Goal: Obtain resource: Obtain resource

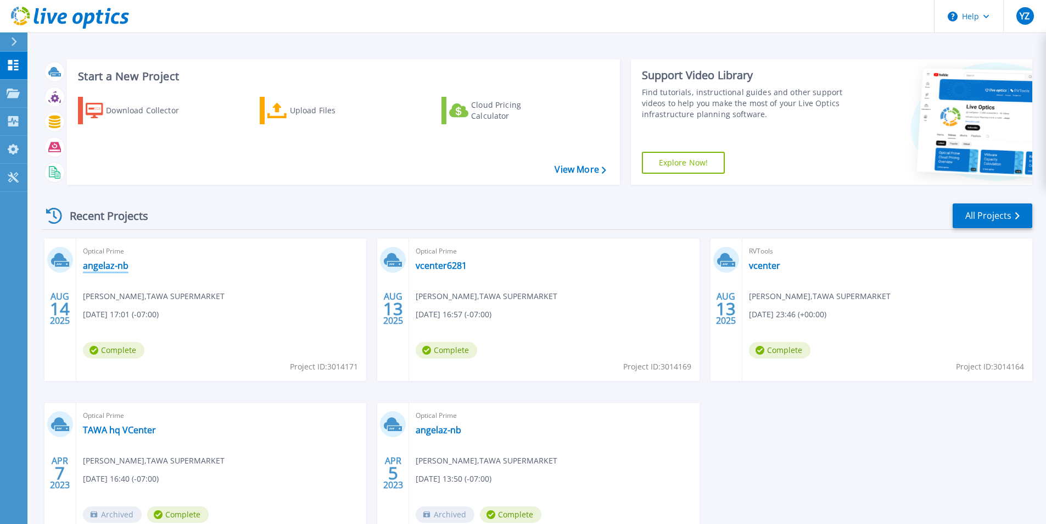
click at [98, 264] on link "angelaz-nb" at bounding box center [106, 265] width 46 height 11
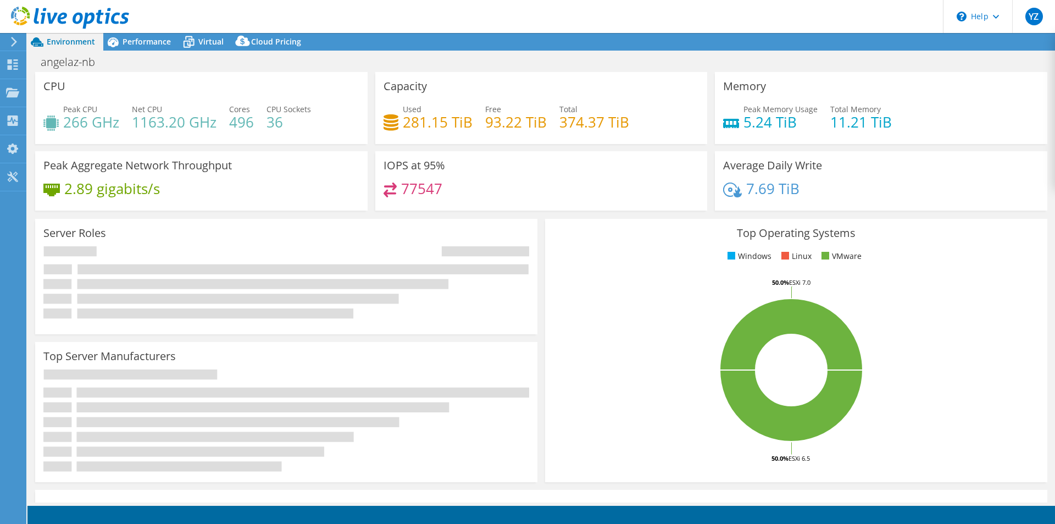
select select "USD"
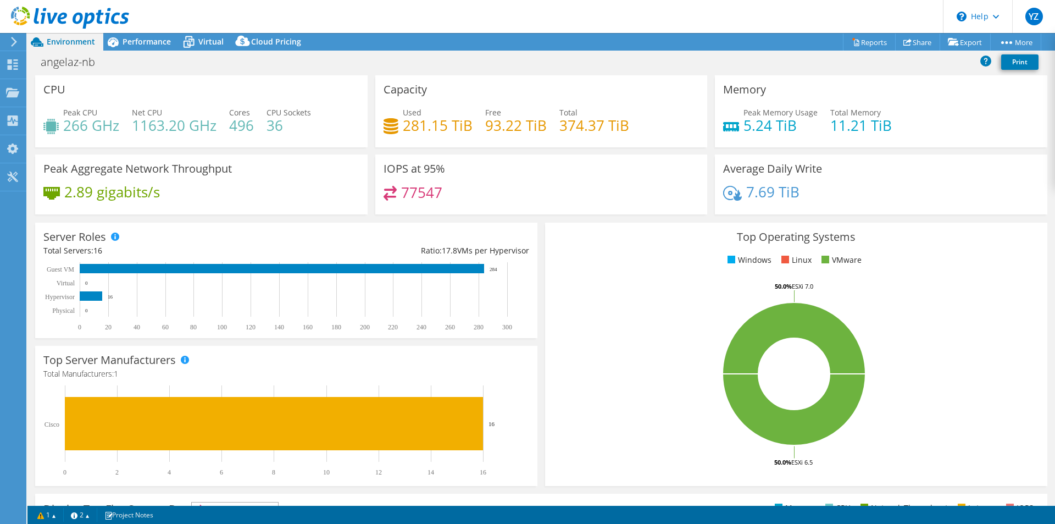
click at [564, 231] on h3 "Top Operating Systems" at bounding box center [796, 237] width 486 height 12
click at [132, 197] on h4 "2.89 gigabits/s" at bounding box center [112, 192] width 96 height 12
drag, startPoint x: 52, startPoint y: 253, endPoint x: 201, endPoint y: 266, distance: 149.4
click at [201, 266] on div "Server Roles Physical Servers represent bare metal servers that were targets of…" at bounding box center [286, 279] width 502 height 115
click at [437, 253] on div "Ratio: 17.8 VMs per Hypervisor" at bounding box center [407, 250] width 243 height 12
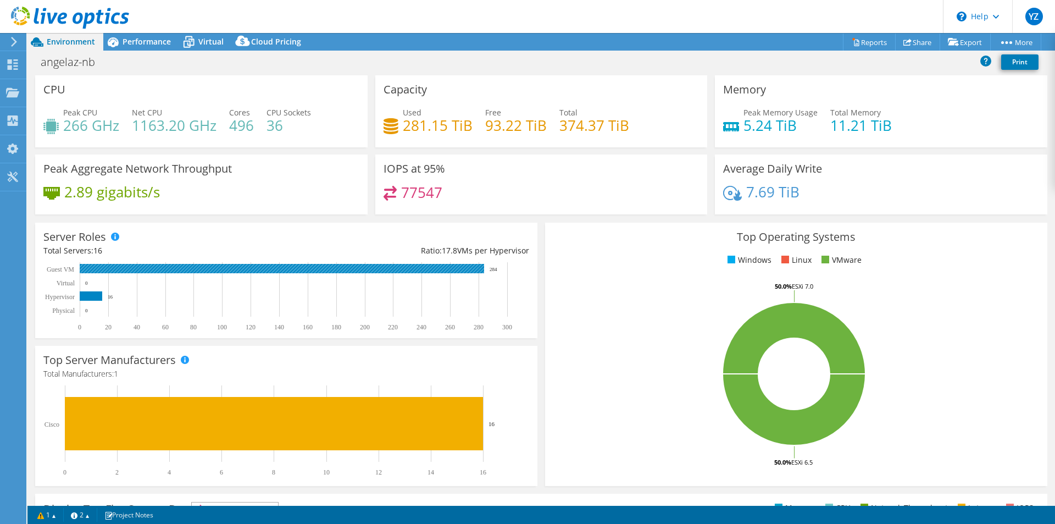
drag, startPoint x: 503, startPoint y: 268, endPoint x: 491, endPoint y: 268, distance: 12.1
click at [491, 268] on icon "0 20 40 60 80 100 120 140 160 180 200 220 240 260 280 300 Physical Hypervisor V…" at bounding box center [283, 296] width 481 height 69
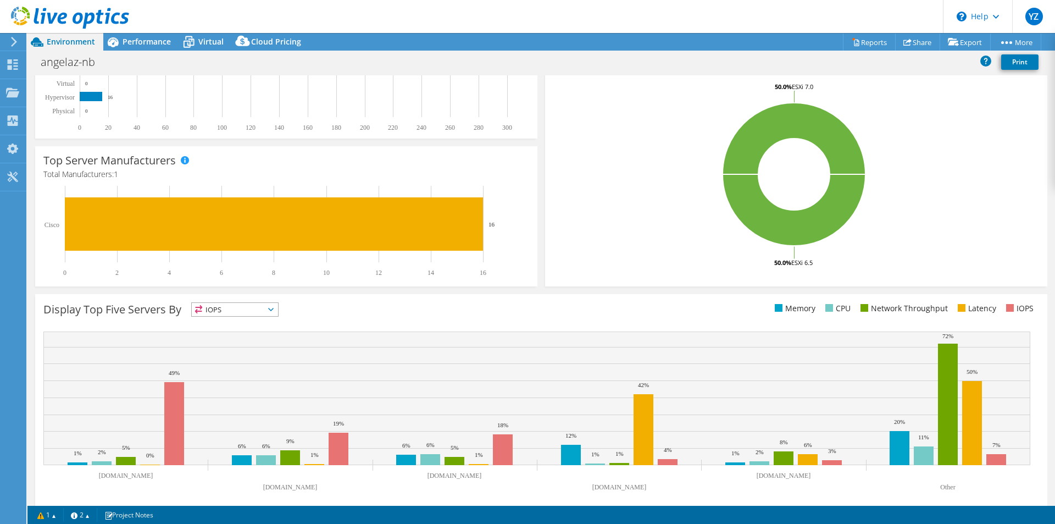
scroll to position [210, 0]
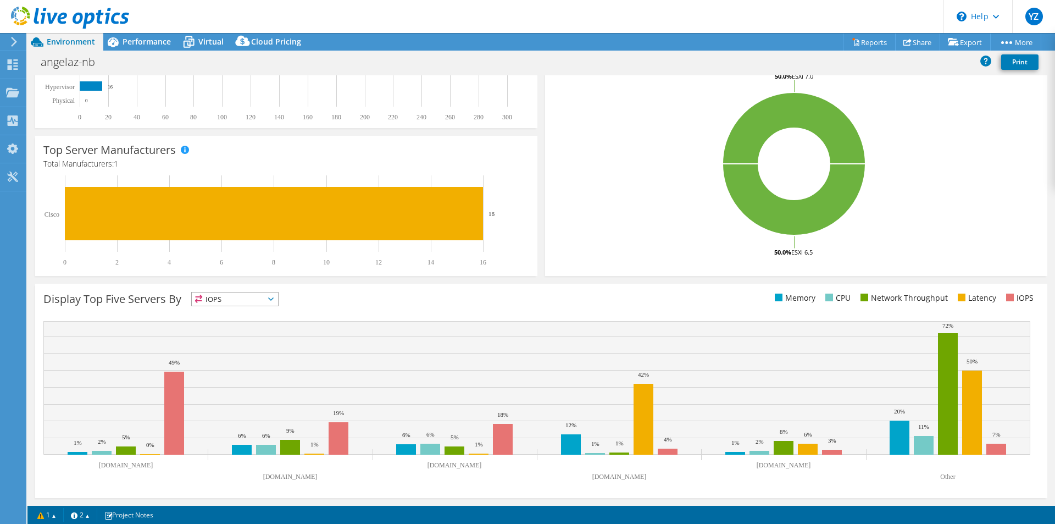
click at [505, 277] on div "Top Server Manufacturers Manufacturers are shown for physical servers and hyper…" at bounding box center [286, 206] width 510 height 148
click at [240, 301] on span "IOPS" at bounding box center [235, 298] width 86 height 13
click at [320, 294] on div "Display Top Five Servers By IOPS IOPS" at bounding box center [292, 301] width 498 height 18
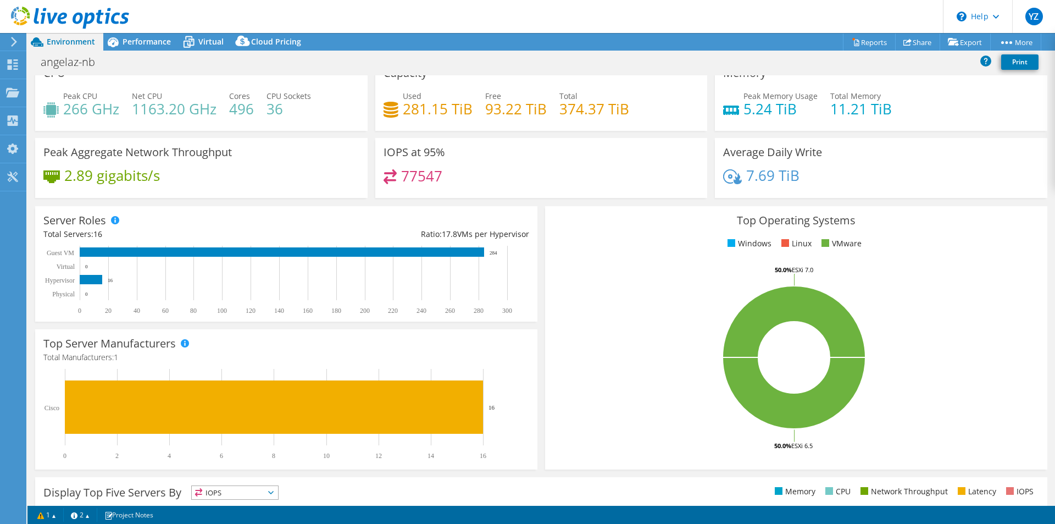
scroll to position [0, 0]
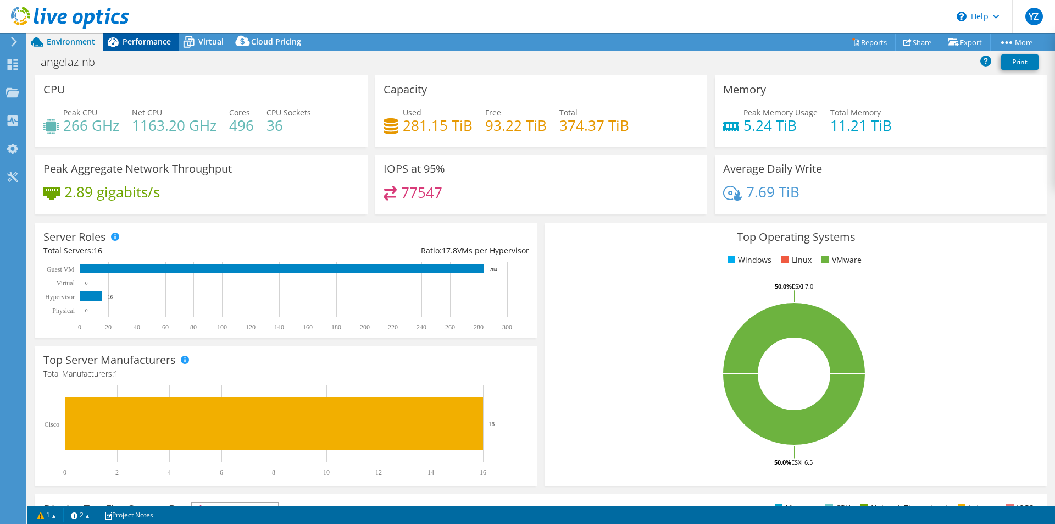
click at [137, 38] on span "Performance" at bounding box center [147, 41] width 48 height 10
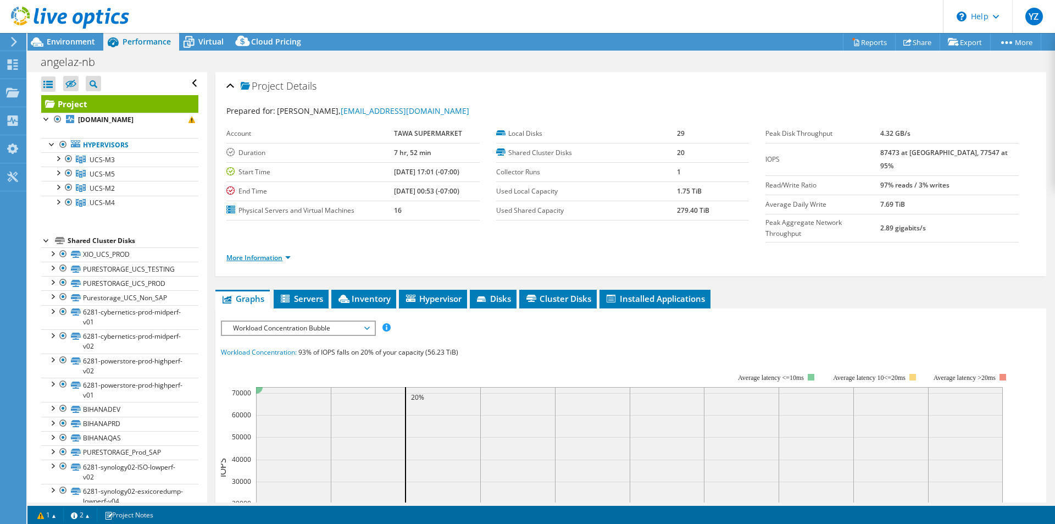
click at [289, 253] on link "More Information" at bounding box center [258, 257] width 64 height 9
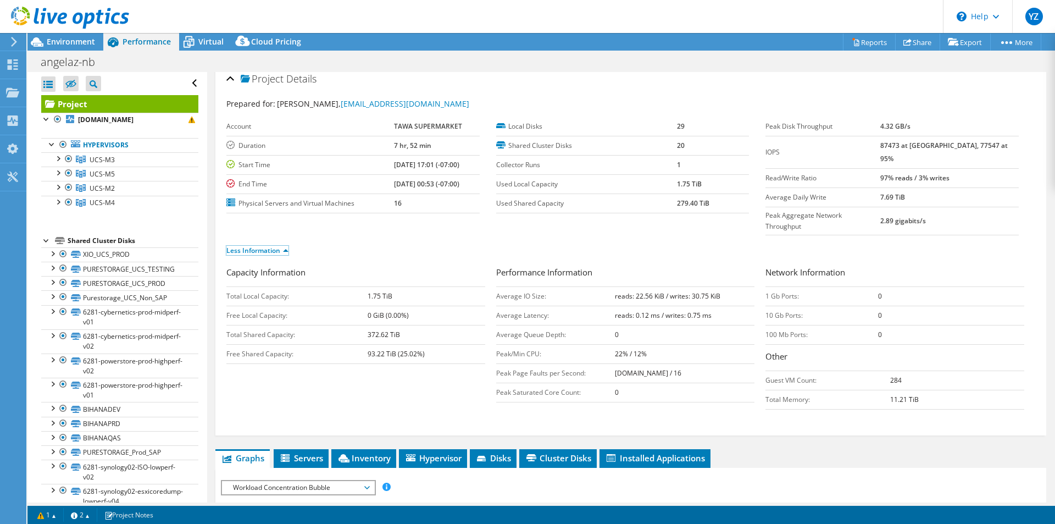
scroll to position [7, 0]
click at [199, 43] on span "Virtual" at bounding box center [210, 41] width 25 height 10
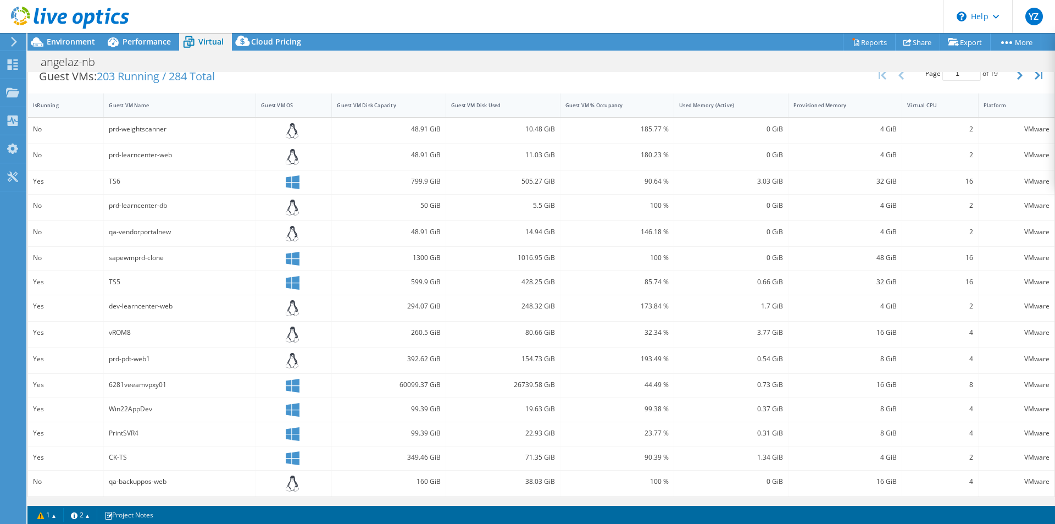
scroll to position [0, 0]
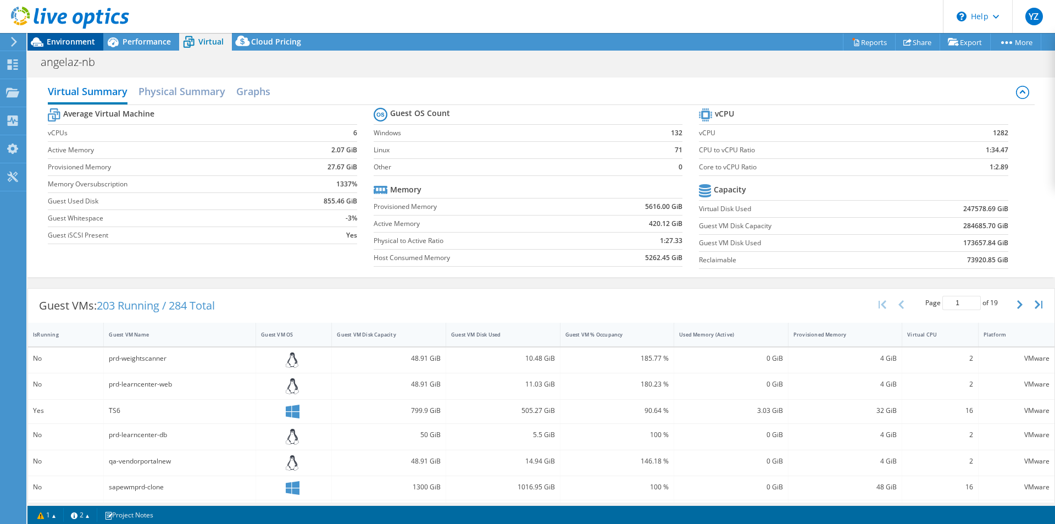
click at [62, 44] on span "Environment" at bounding box center [71, 41] width 48 height 10
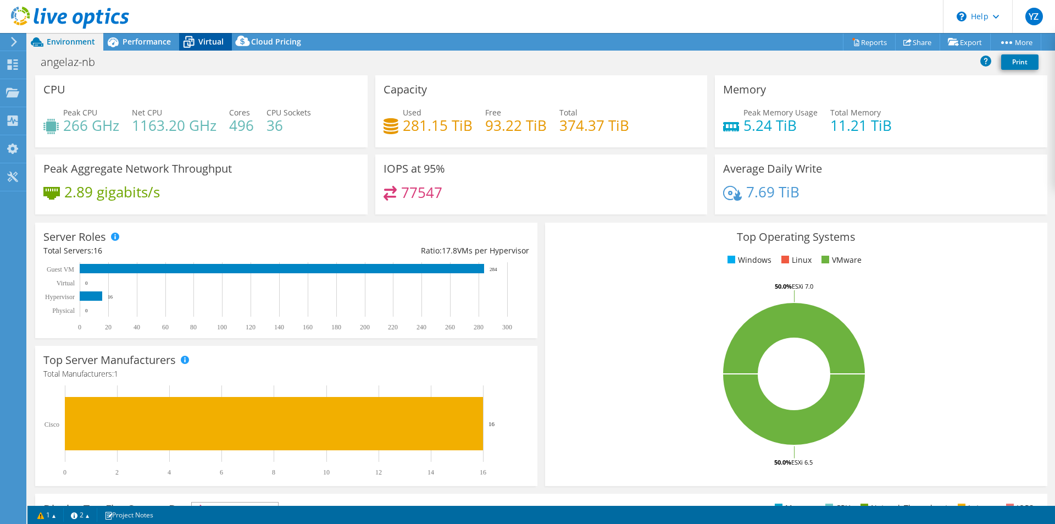
click at [202, 46] on span "Virtual" at bounding box center [210, 41] width 25 height 10
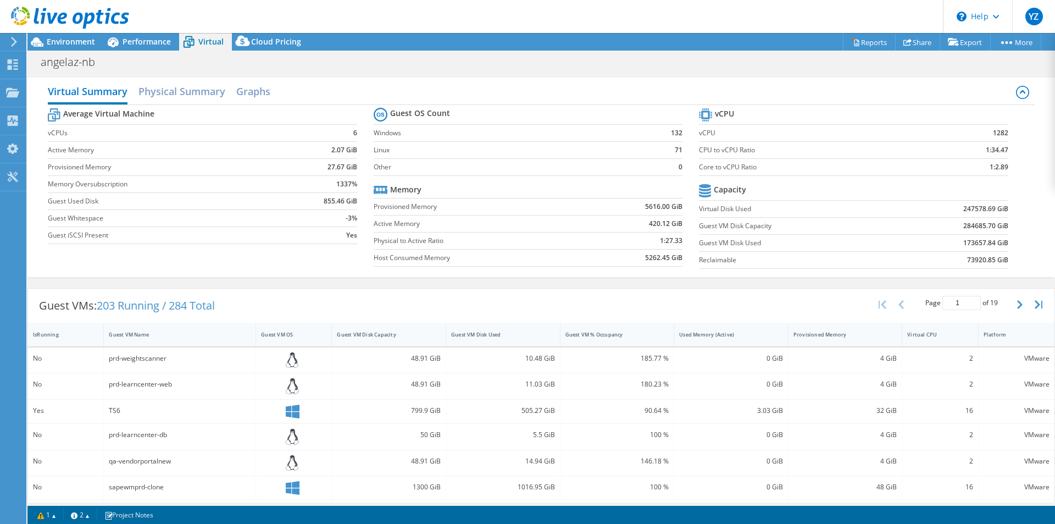
click at [280, 205] on label "Guest Used Disk" at bounding box center [165, 201] width 235 height 11
click at [63, 40] on span "Environment" at bounding box center [71, 41] width 48 height 10
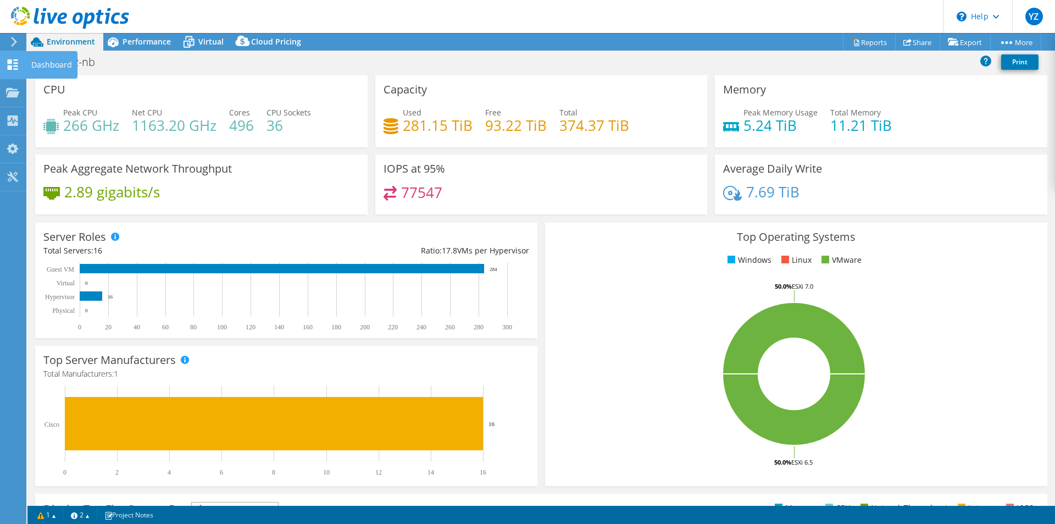
click at [13, 68] on icon at bounding box center [12, 64] width 13 height 10
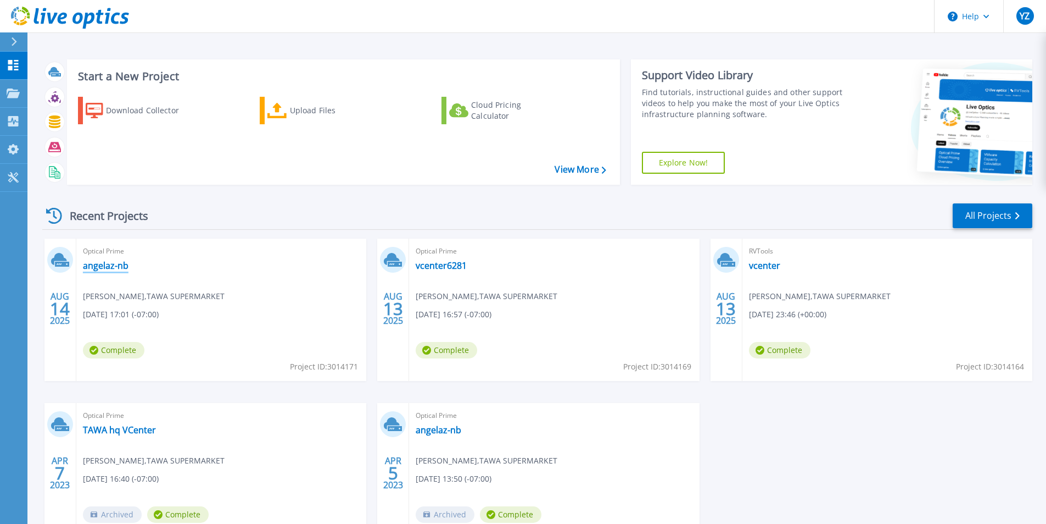
click at [110, 266] on link "angelaz-nb" at bounding box center [106, 265] width 46 height 11
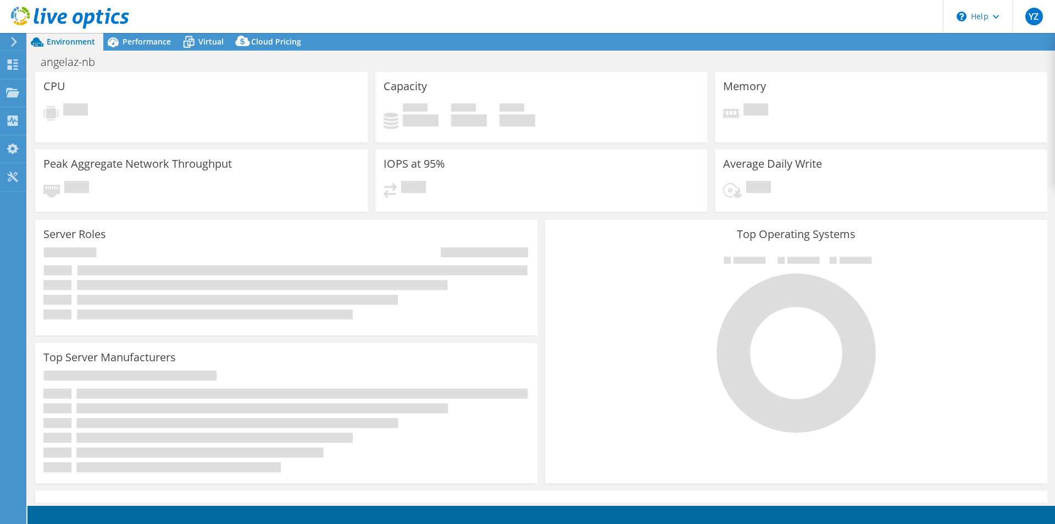
click at [16, 43] on icon at bounding box center [14, 42] width 8 height 10
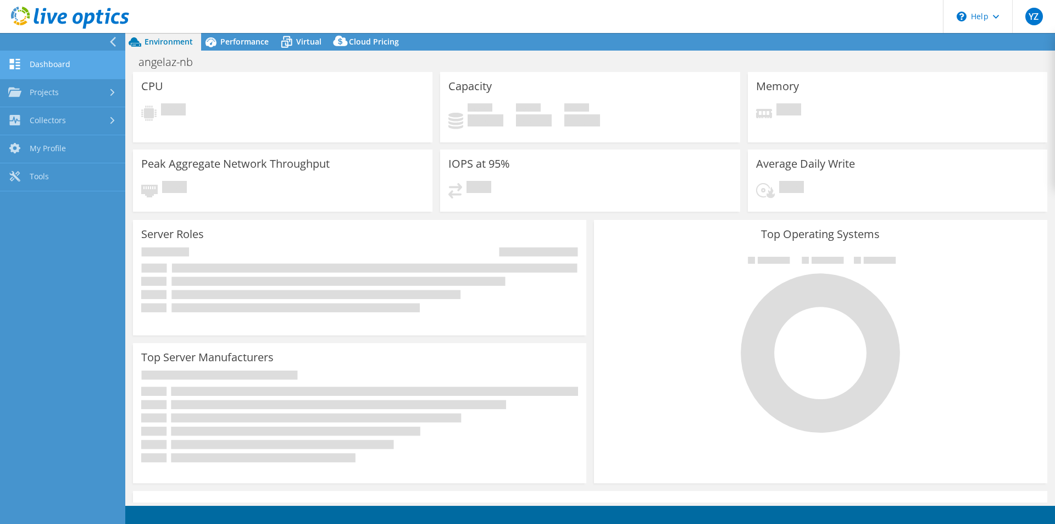
click at [57, 68] on link "Dashboard" at bounding box center [62, 65] width 125 height 28
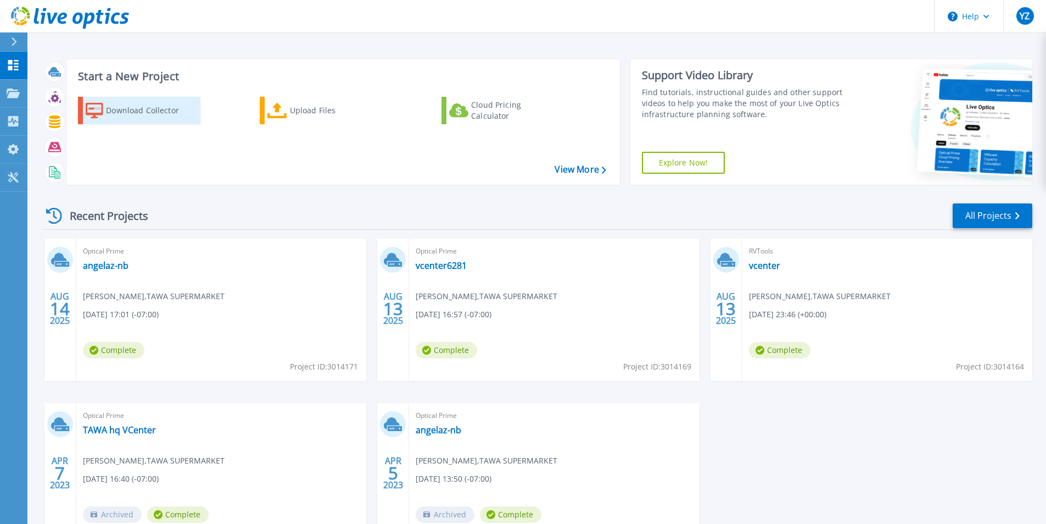
click at [136, 108] on div "Download Collector" at bounding box center [150, 110] width 88 height 22
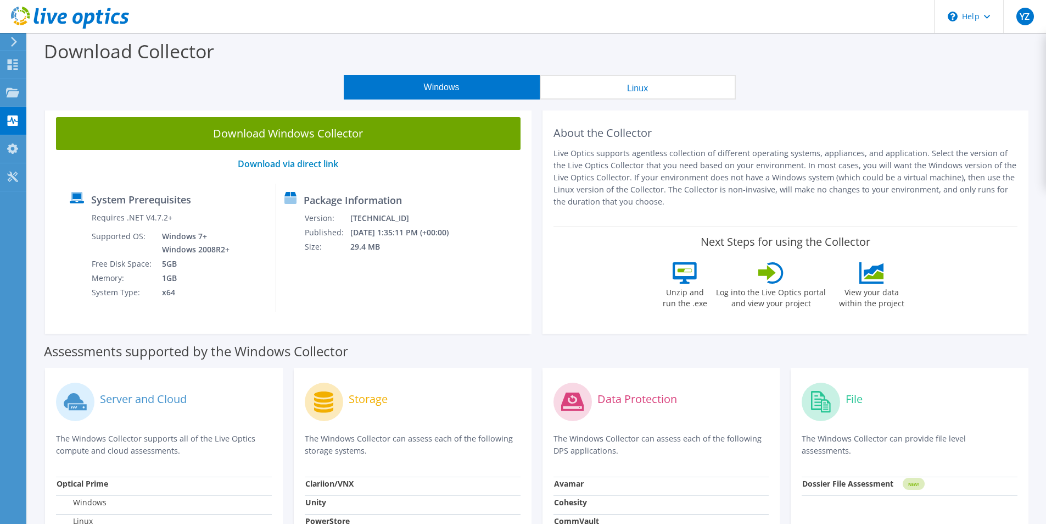
click at [7, 36] on div at bounding box center [64, 18] width 129 height 37
click at [16, 62] on use at bounding box center [13, 64] width 10 height 10
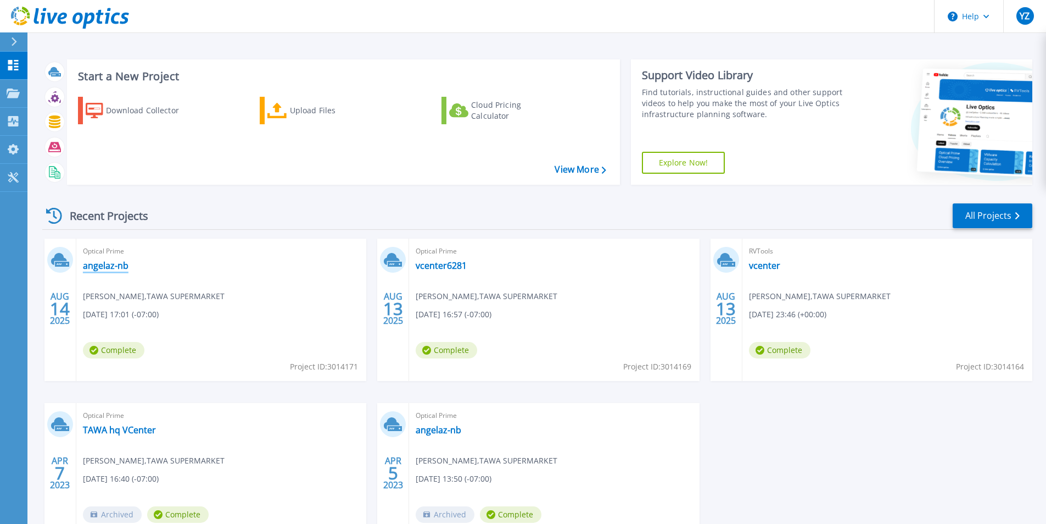
click at [108, 266] on link "angelaz-nb" at bounding box center [106, 265] width 46 height 11
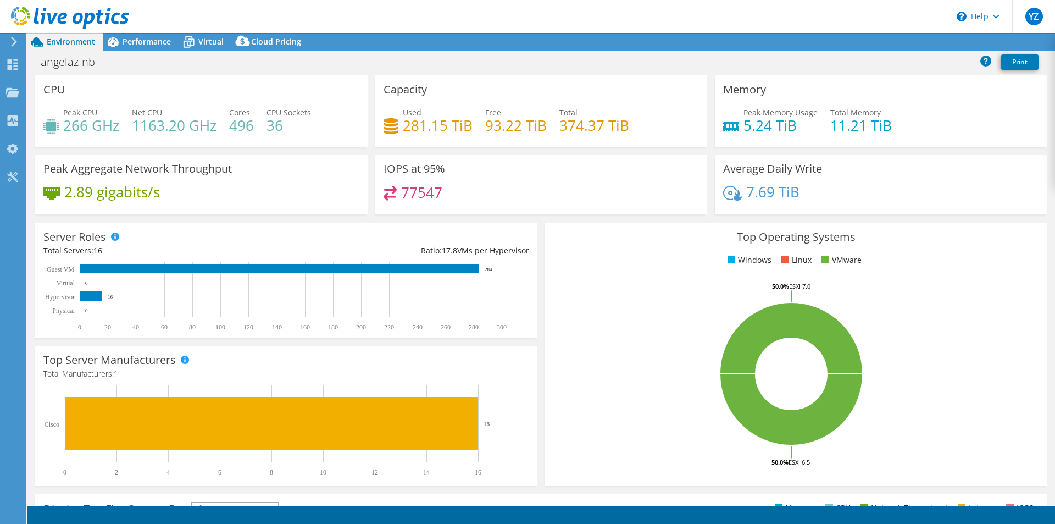
select select "USD"
click at [965, 44] on link "Export" at bounding box center [964, 42] width 51 height 17
click at [863, 44] on link "Reports" at bounding box center [869, 42] width 53 height 17
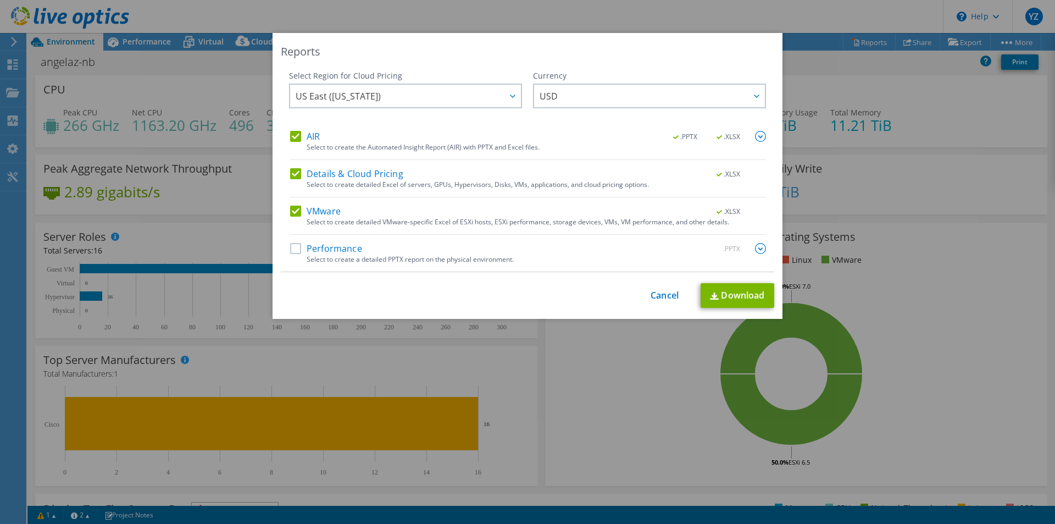
click at [293, 246] on label "Performance" at bounding box center [326, 248] width 72 height 11
click at [0, 0] on input "Performance" at bounding box center [0, 0] width 0 height 0
click at [723, 293] on link "Download" at bounding box center [737, 295] width 74 height 25
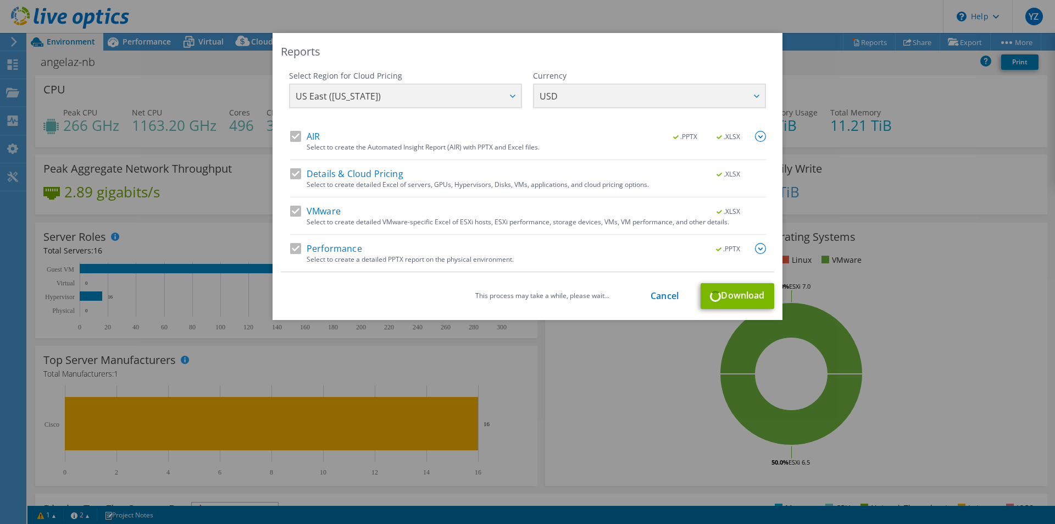
click at [905, 254] on div "Reports Select Region for Cloud Pricing Asia Pacific ([GEOGRAPHIC_DATA]) [GEOGR…" at bounding box center [527, 262] width 1055 height 458
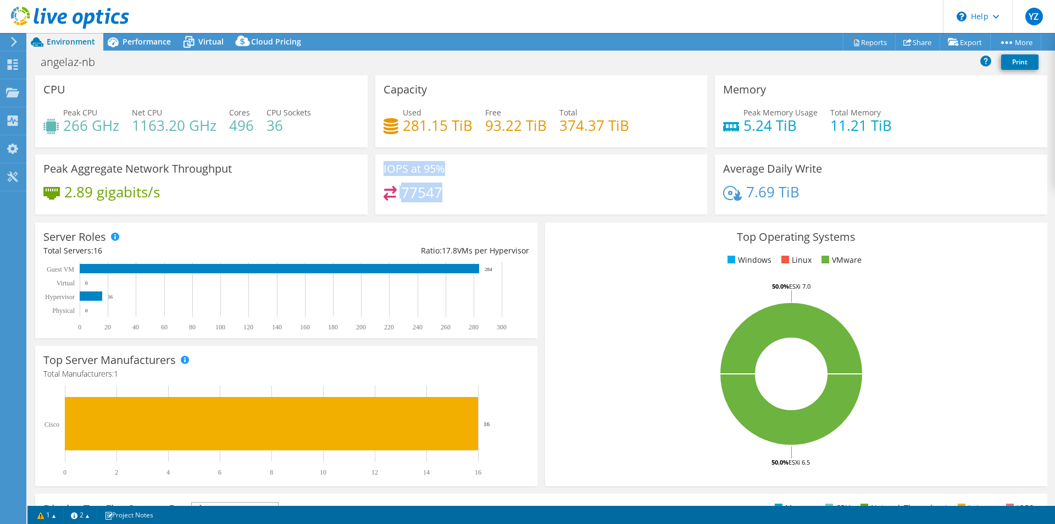
drag, startPoint x: 444, startPoint y: 199, endPoint x: 376, endPoint y: 183, distance: 70.0
click at [376, 183] on div "IOPS at 95% 77547" at bounding box center [541, 184] width 332 height 60
click at [476, 189] on div "77547" at bounding box center [541, 198] width 316 height 24
drag, startPoint x: 448, startPoint y: 195, endPoint x: 378, endPoint y: 161, distance: 78.1
click at [378, 161] on div "IOPS at 95% 77547" at bounding box center [541, 184] width 332 height 60
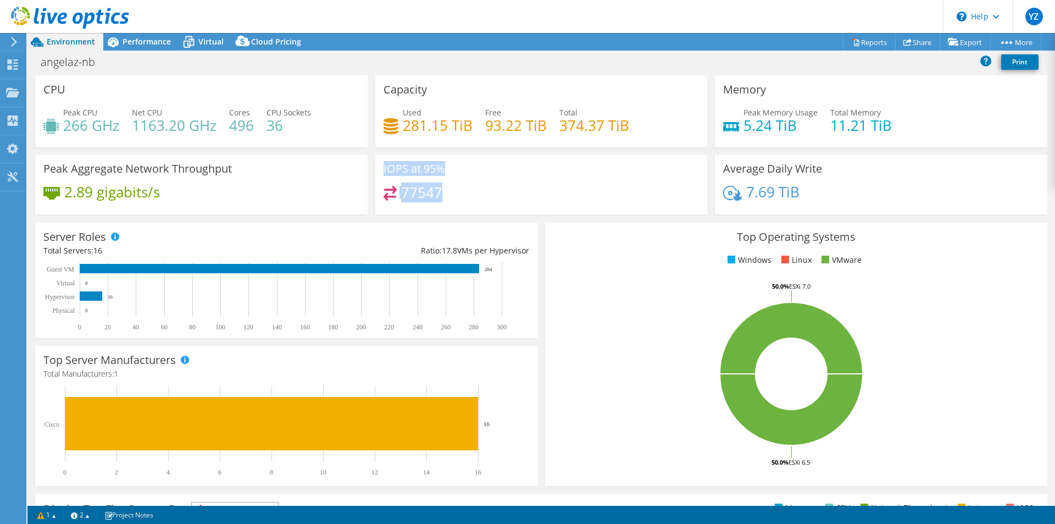
click at [440, 177] on div "IOPS at 95% 77547" at bounding box center [541, 184] width 332 height 60
click at [169, 37] on span "Performance" at bounding box center [147, 41] width 48 height 10
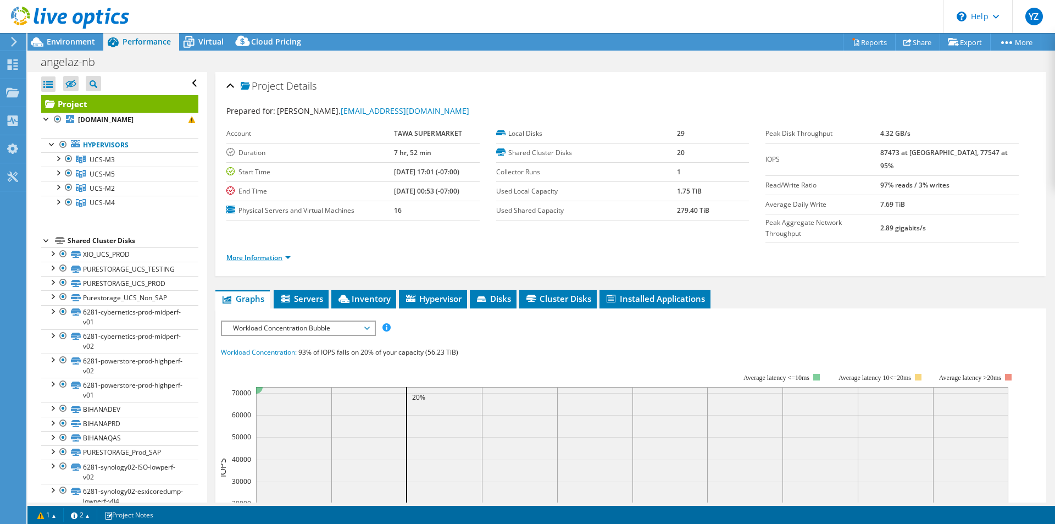
click at [277, 253] on link "More Information" at bounding box center [258, 257] width 64 height 9
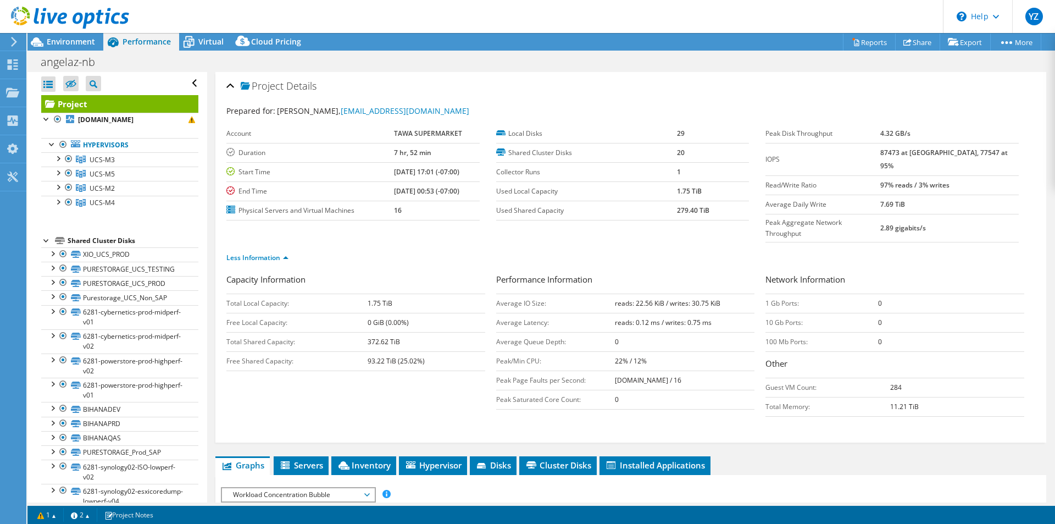
drag, startPoint x: 893, startPoint y: 155, endPoint x: 1001, endPoint y: 150, distance: 107.8
click at [1001, 150] on tr "IOPS 87473 at [GEOGRAPHIC_DATA], 77547 at 95%" at bounding box center [891, 159] width 253 height 32
click at [1001, 175] on td "97% reads / 3% writes" at bounding box center [949, 184] width 138 height 19
drag, startPoint x: 995, startPoint y: 150, endPoint x: 897, endPoint y: 151, distance: 98.3
click at [897, 151] on tr "IOPS 87473 at [GEOGRAPHIC_DATA], 77547 at 95%" at bounding box center [891, 159] width 253 height 32
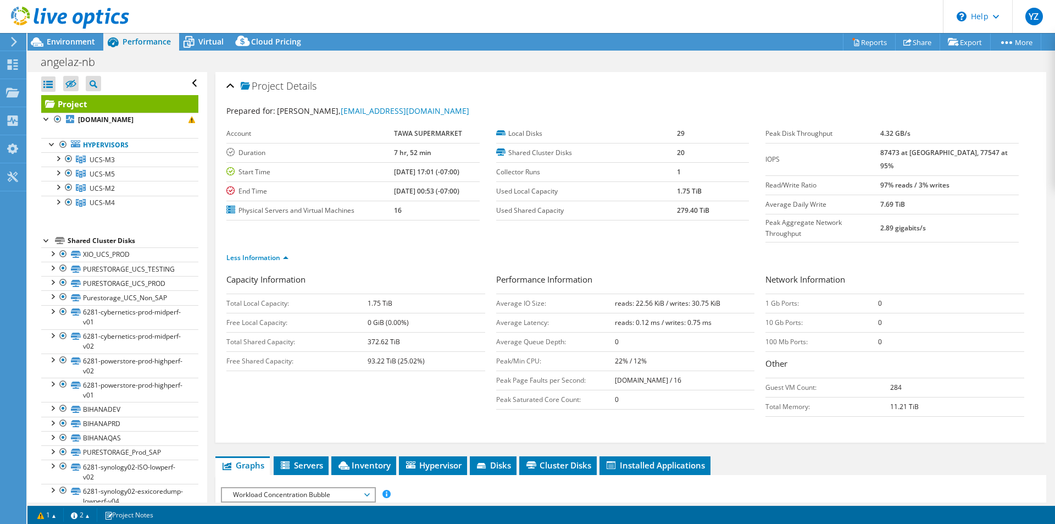
click at [880, 158] on label "IOPS" at bounding box center [822, 159] width 115 height 11
drag, startPoint x: 902, startPoint y: 155, endPoint x: 1007, endPoint y: 157, distance: 104.9
click at [1007, 157] on tr "IOPS 87473 at [GEOGRAPHIC_DATA], 77547 at 95%" at bounding box center [891, 159] width 253 height 32
click at [1004, 194] on td "7.69 TiB" at bounding box center [949, 203] width 138 height 19
drag, startPoint x: 1001, startPoint y: 151, endPoint x: 900, endPoint y: 152, distance: 101.6
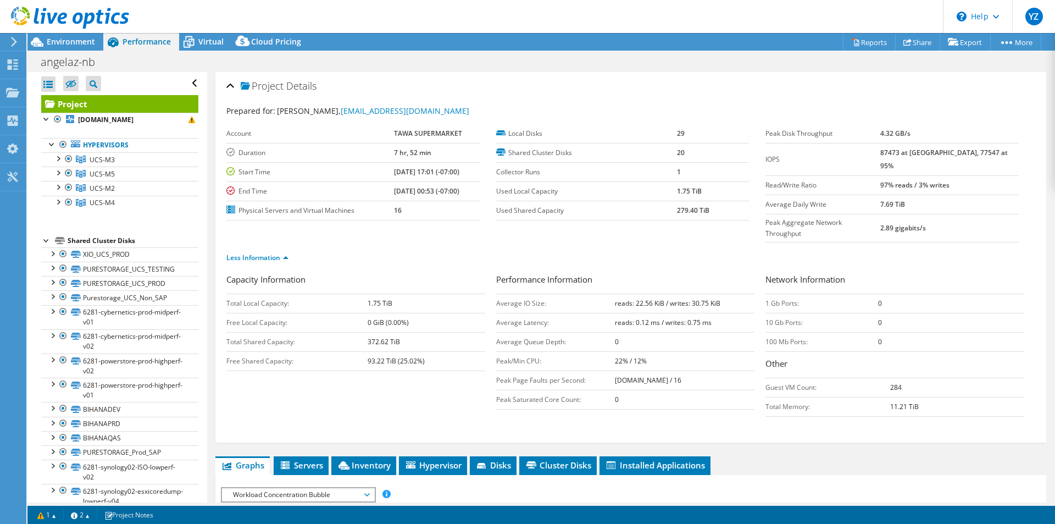
click at [900, 152] on tr "IOPS 87473 at [GEOGRAPHIC_DATA], 77547 at 95%" at bounding box center [891, 159] width 253 height 32
click at [880, 159] on td "IOPS" at bounding box center [822, 159] width 115 height 32
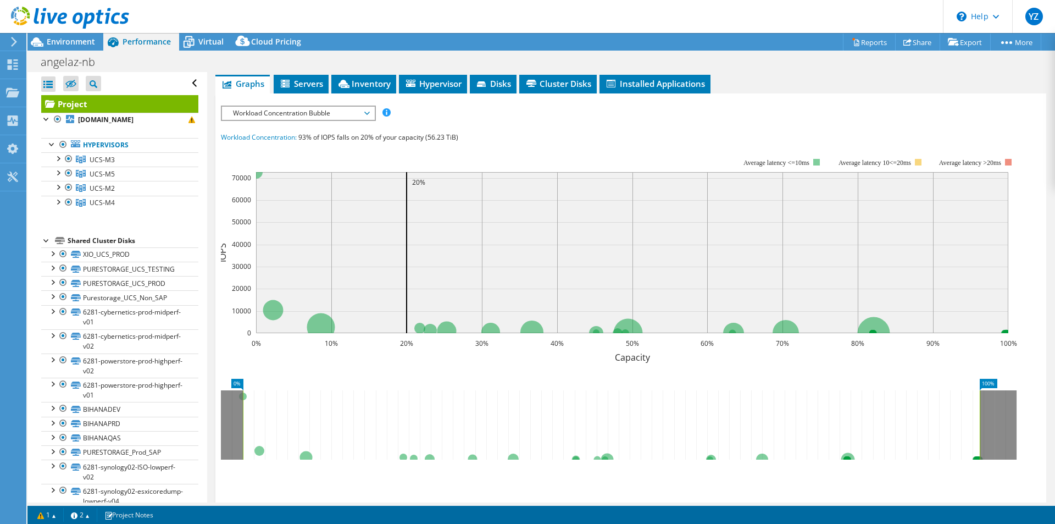
scroll to position [280, 0]
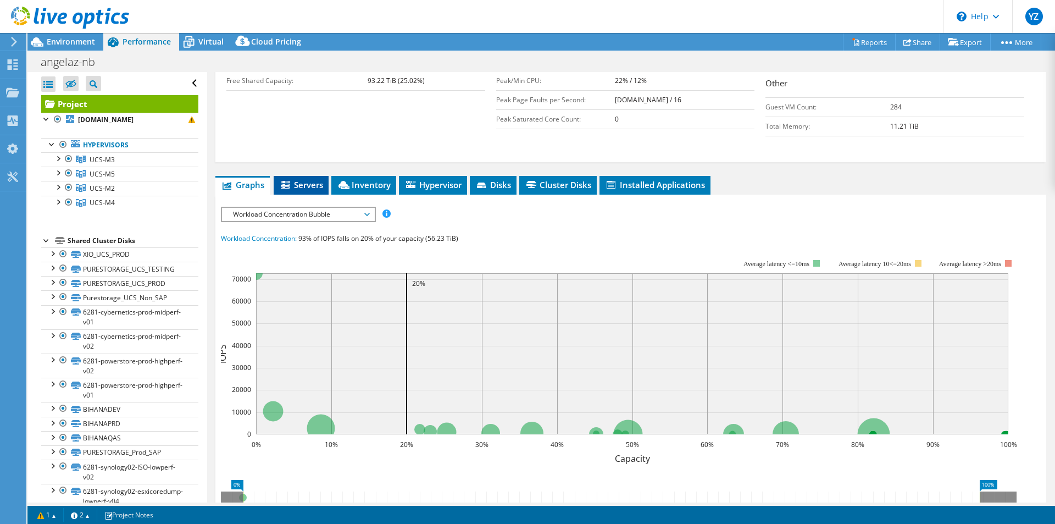
click at [301, 179] on span "Servers" at bounding box center [301, 184] width 44 height 11
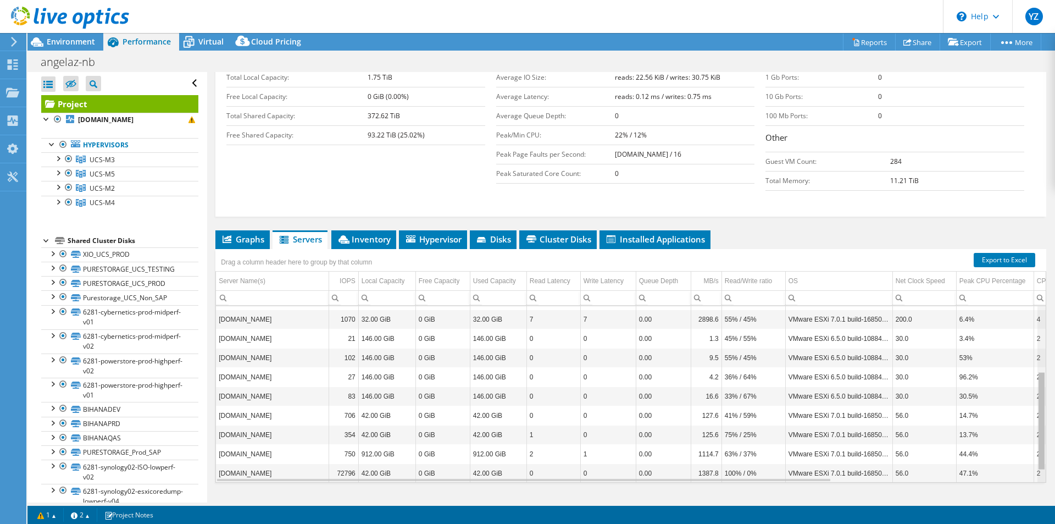
scroll to position [137, 0]
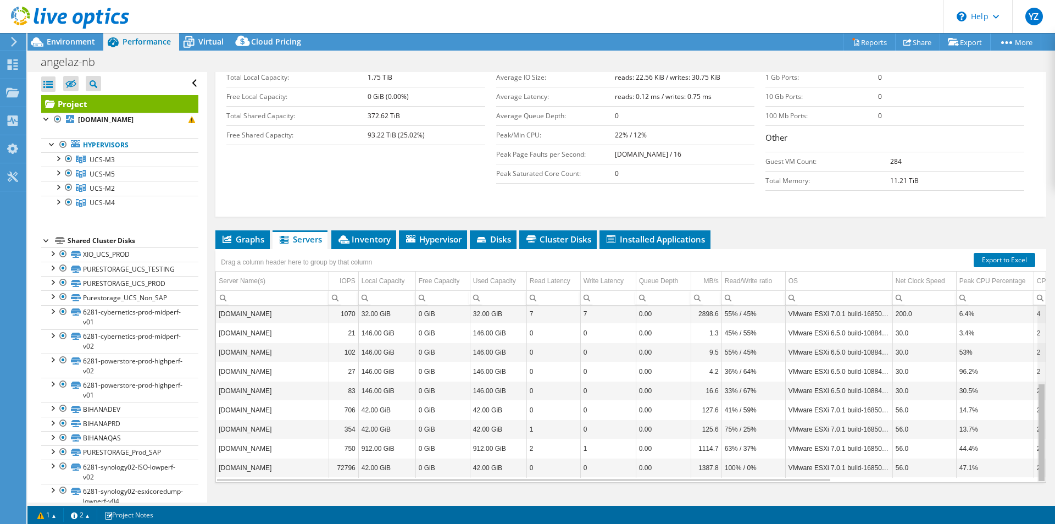
drag, startPoint x: 1035, startPoint y: 374, endPoint x: 1040, endPoint y: 365, distance: 9.6
click at [1040, 365] on body "YZ End User [PERSON_NAME] [PERSON_NAME][EMAIL_ADDRESS][DOMAIN_NAME] TAWA SUPERM…" at bounding box center [527, 262] width 1055 height 524
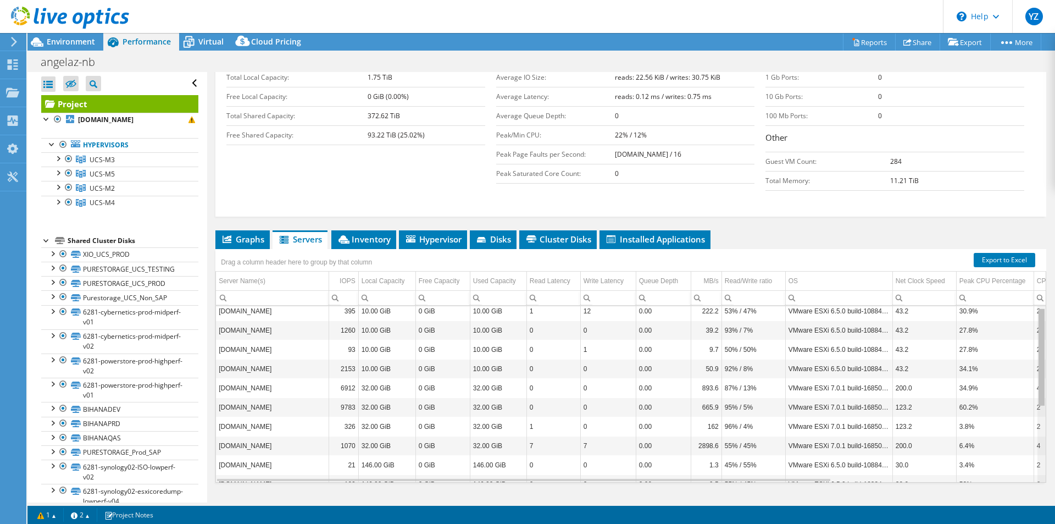
scroll to position [0, 0]
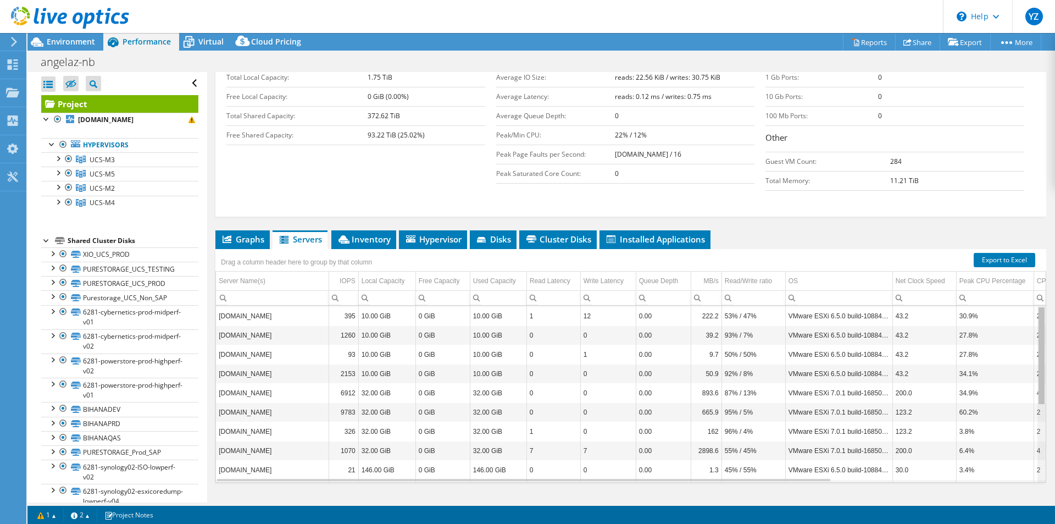
drag, startPoint x: 1036, startPoint y: 348, endPoint x: 1026, endPoint y: 309, distance: 40.4
click at [1026, 309] on body "YZ End User [PERSON_NAME] [PERSON_NAME][EMAIL_ADDRESS][DOMAIN_NAME] TAWA SUPERM…" at bounding box center [527, 262] width 1055 height 524
drag, startPoint x: 1036, startPoint y: 294, endPoint x: 1029, endPoint y: 310, distance: 17.0
click at [1029, 310] on body "YZ End User [PERSON_NAME] [PERSON_NAME][EMAIL_ADDRESS][DOMAIN_NAME] TAWA SUPERM…" at bounding box center [527, 262] width 1055 height 524
click at [371, 233] on span "Inventory" at bounding box center [364, 238] width 54 height 11
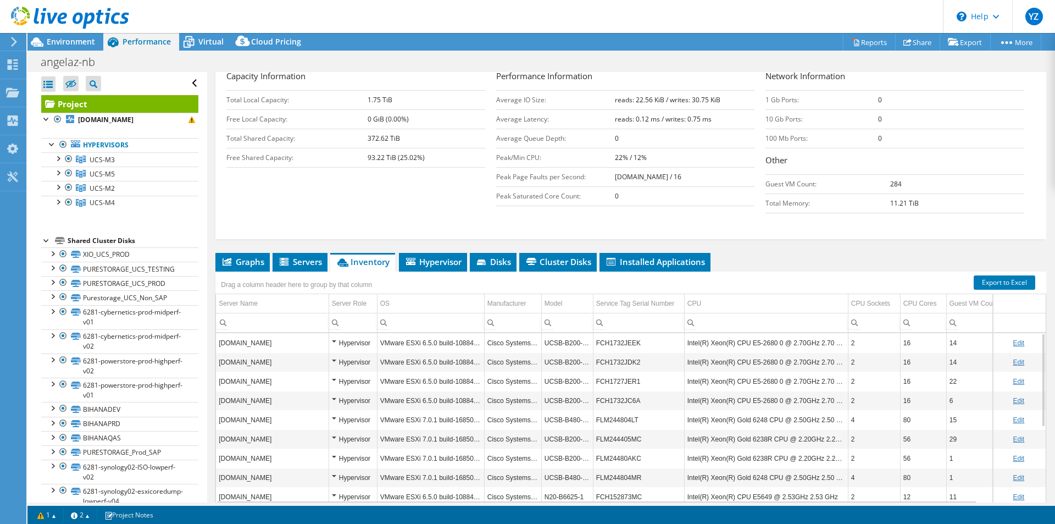
scroll to position [204, 0]
click at [430, 255] on span "Hypervisor" at bounding box center [432, 260] width 57 height 11
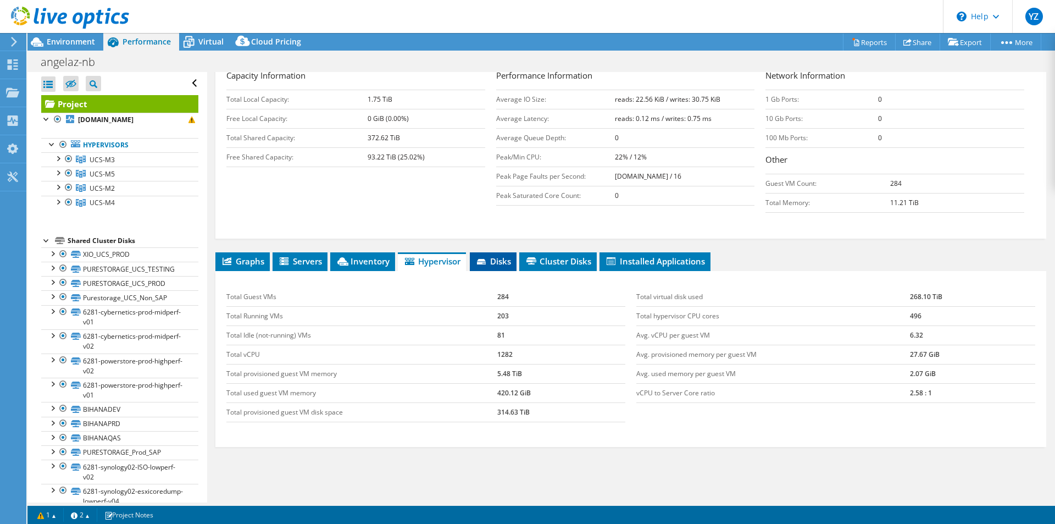
click at [499, 255] on span "Disks" at bounding box center [493, 260] width 36 height 11
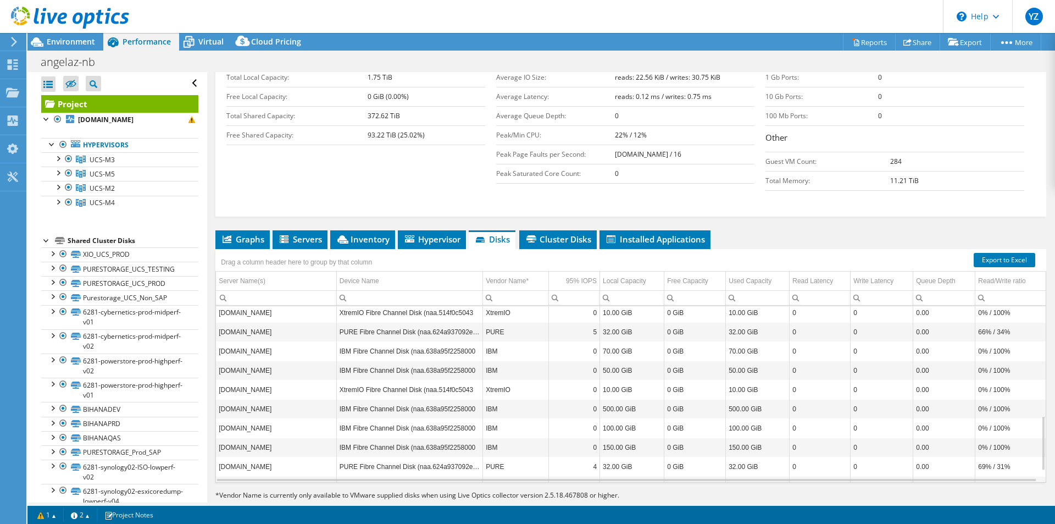
scroll to position [350, 0]
click at [549, 233] on span "Cluster Disks" at bounding box center [558, 238] width 66 height 11
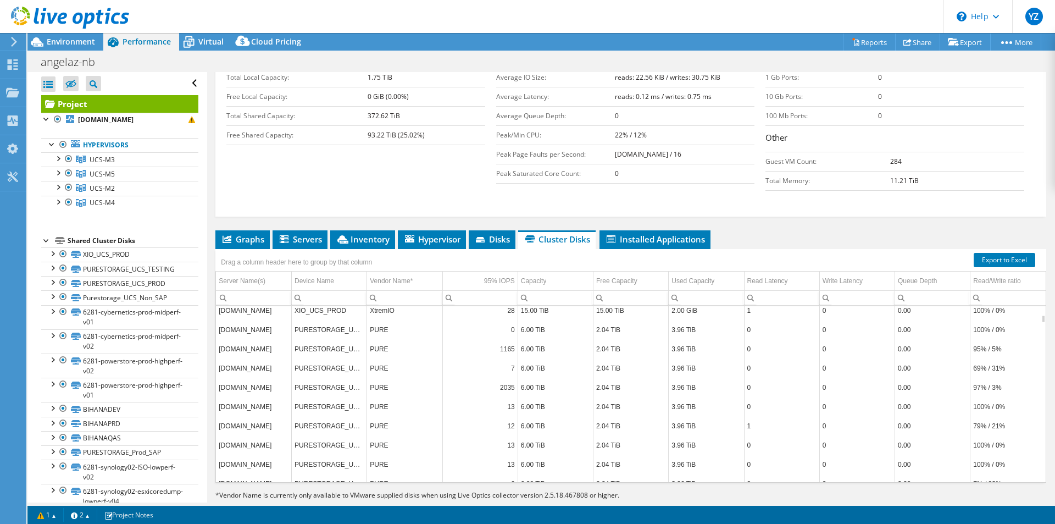
scroll to position [295, 0]
click at [446, 233] on span "Hypervisor" at bounding box center [431, 238] width 57 height 11
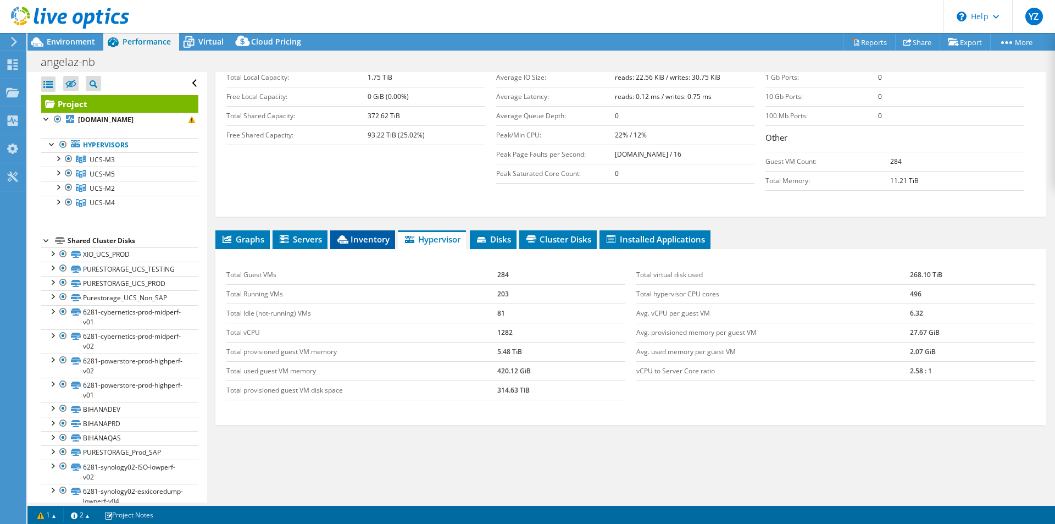
click at [372, 233] on span "Inventory" at bounding box center [363, 238] width 54 height 11
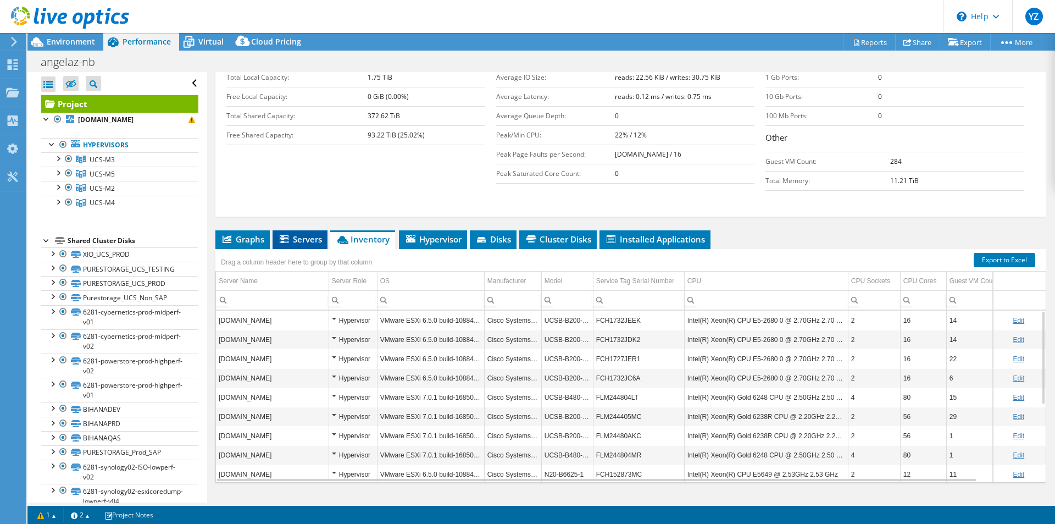
click at [309, 233] on span "Servers" at bounding box center [300, 238] width 44 height 11
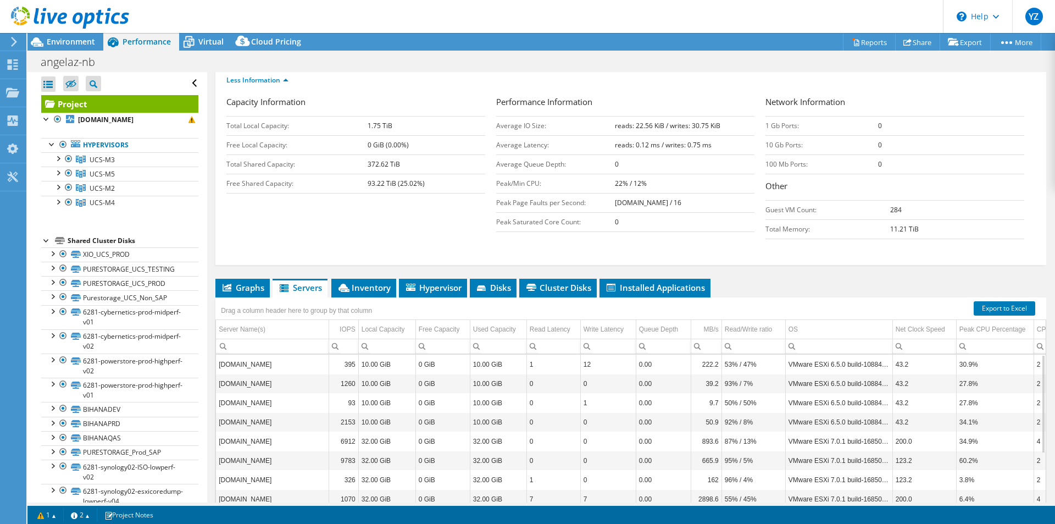
scroll to position [226, 0]
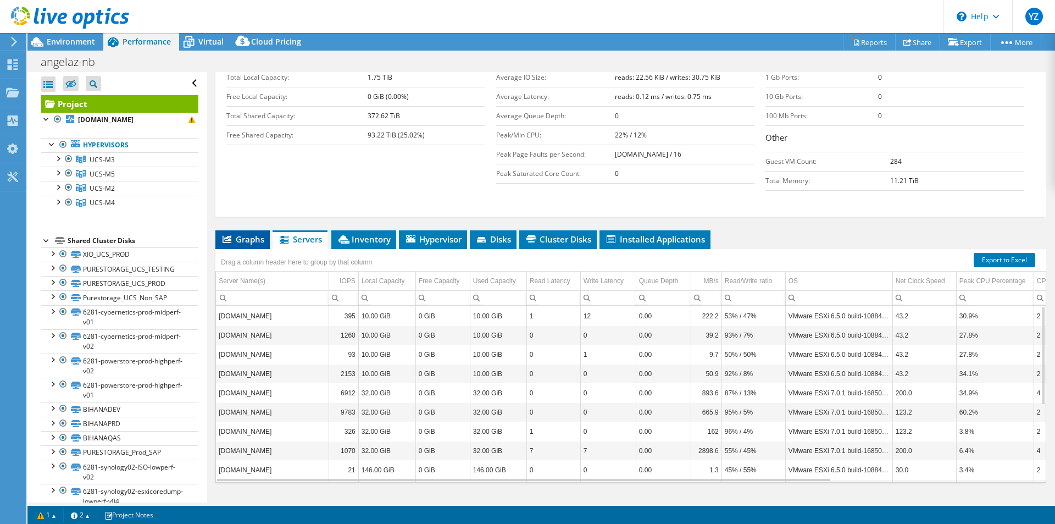
click at [253, 233] on span "Graphs" at bounding box center [242, 238] width 43 height 11
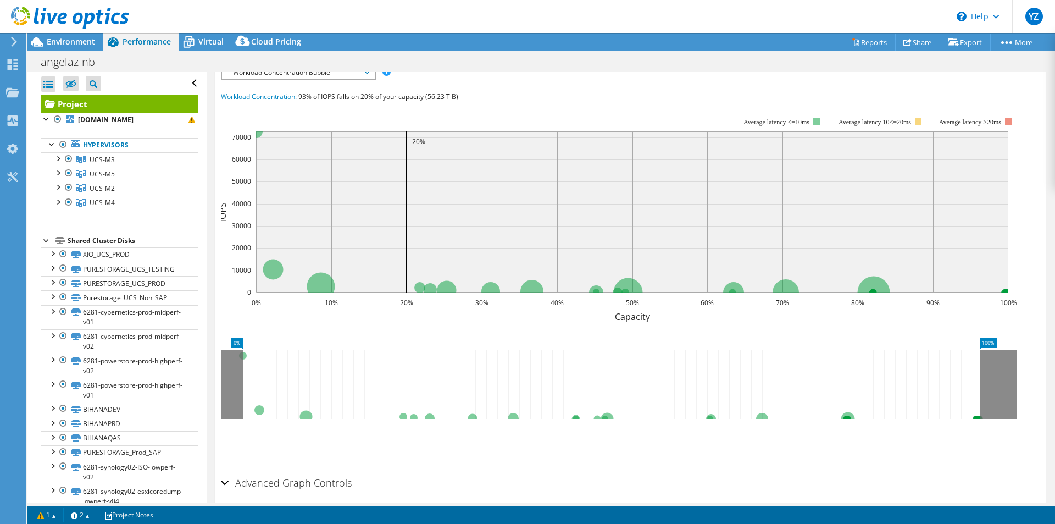
scroll to position [445, 0]
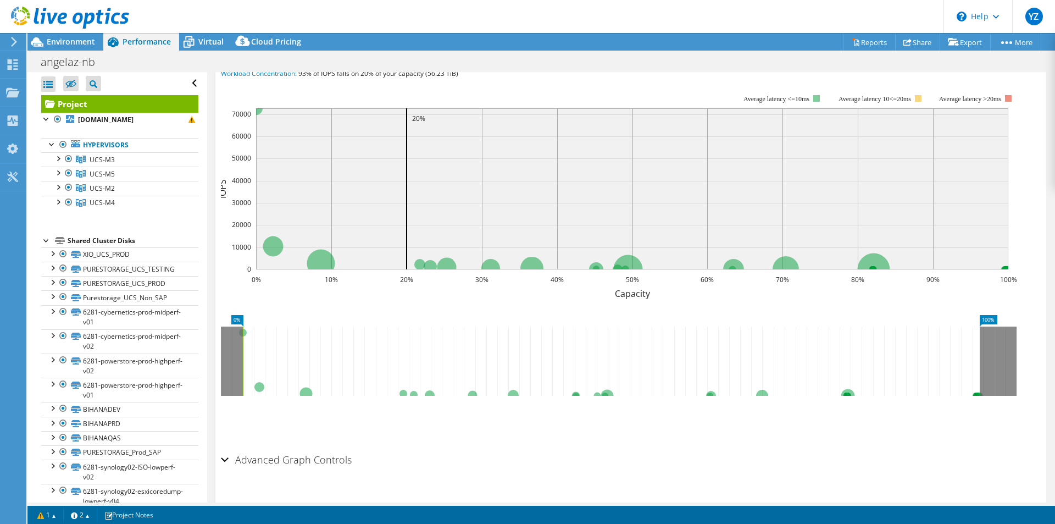
click at [343, 448] on h2 "Advanced Graph Controls" at bounding box center [286, 459] width 131 height 22
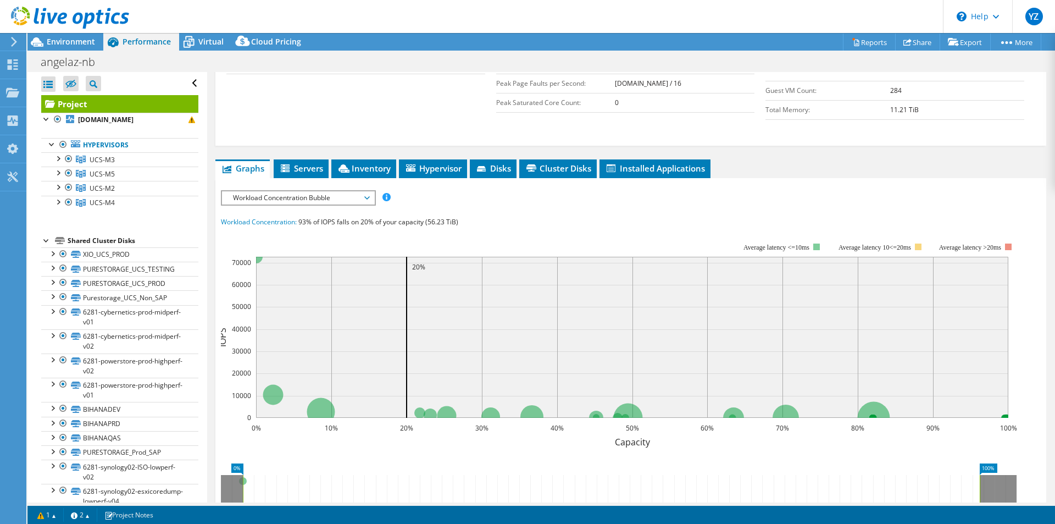
scroll to position [324, 0]
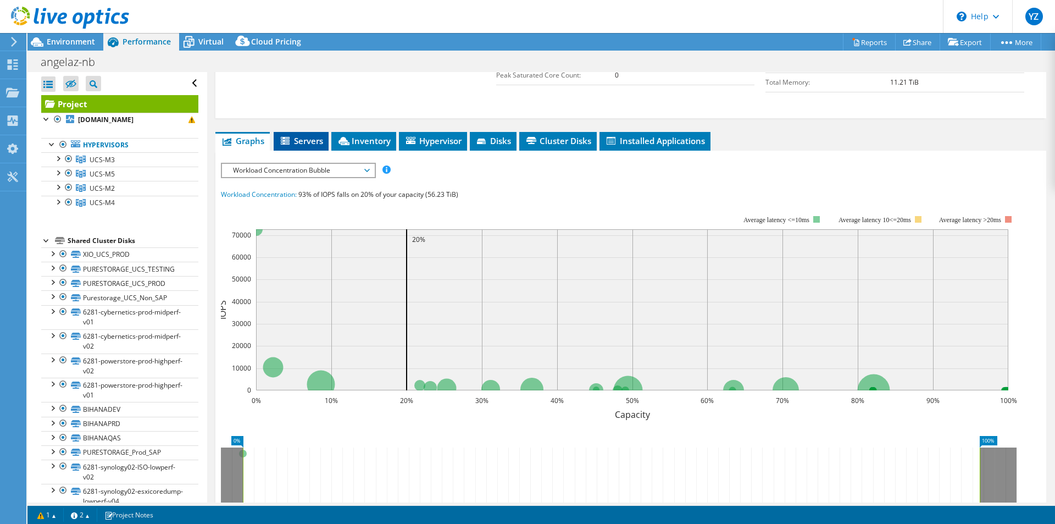
click at [319, 132] on li "Servers" at bounding box center [301, 141] width 55 height 19
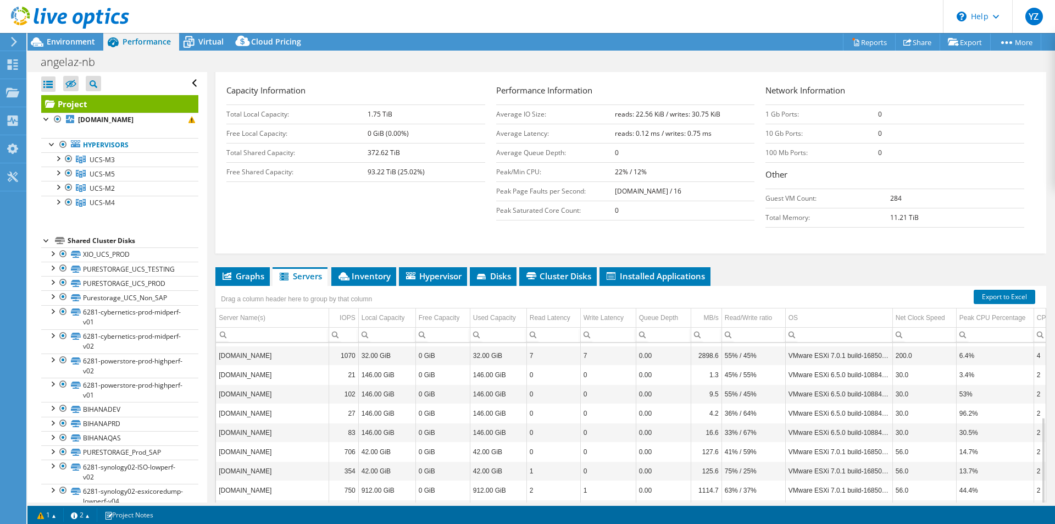
scroll to position [226, 0]
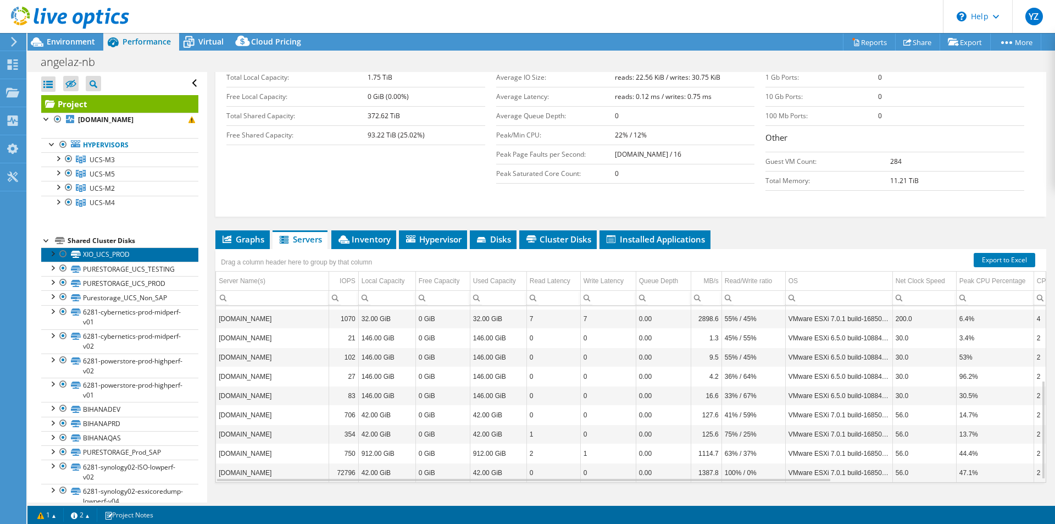
click at [105, 252] on link "XIO_UCS_PROD" at bounding box center [119, 254] width 157 height 14
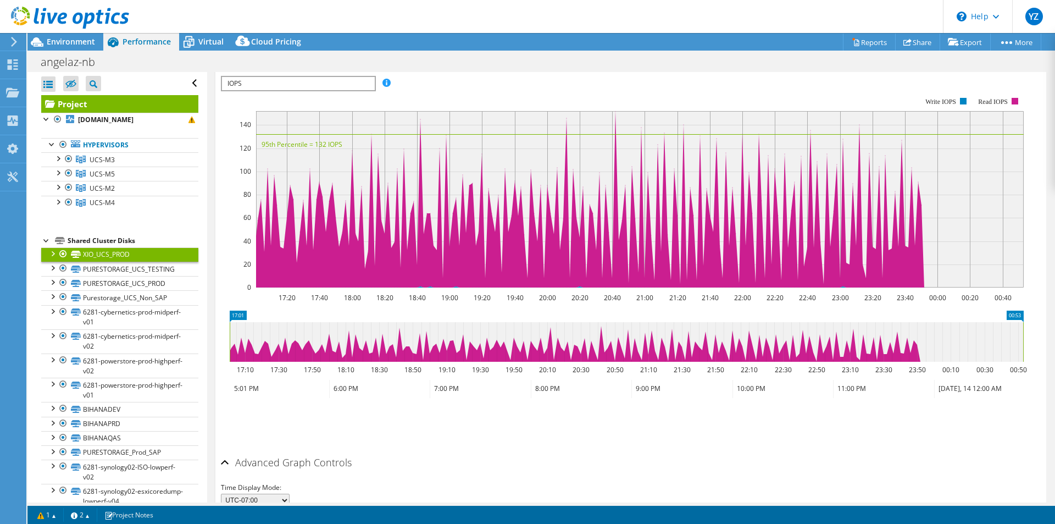
scroll to position [275, 0]
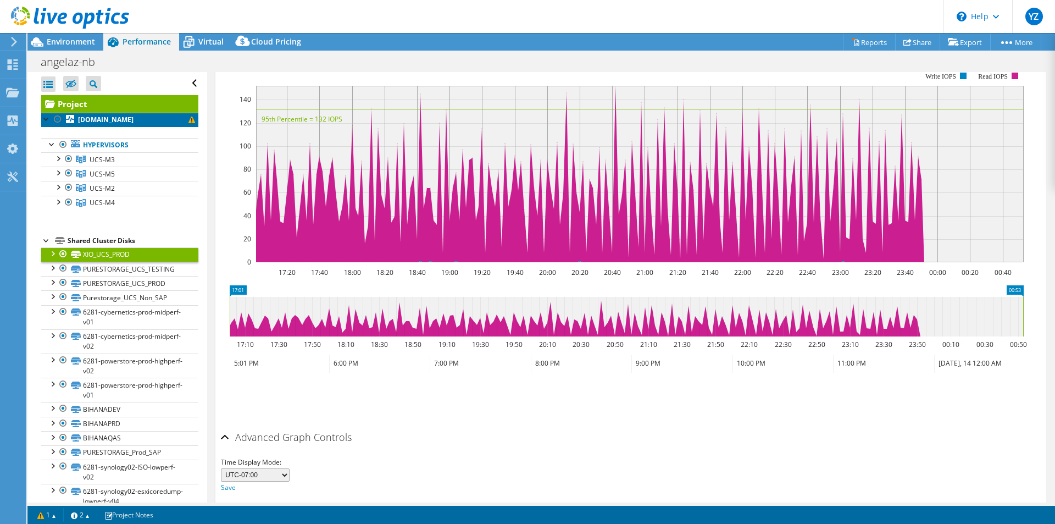
click at [123, 120] on b "[DOMAIN_NAME]" at bounding box center [105, 119] width 55 height 9
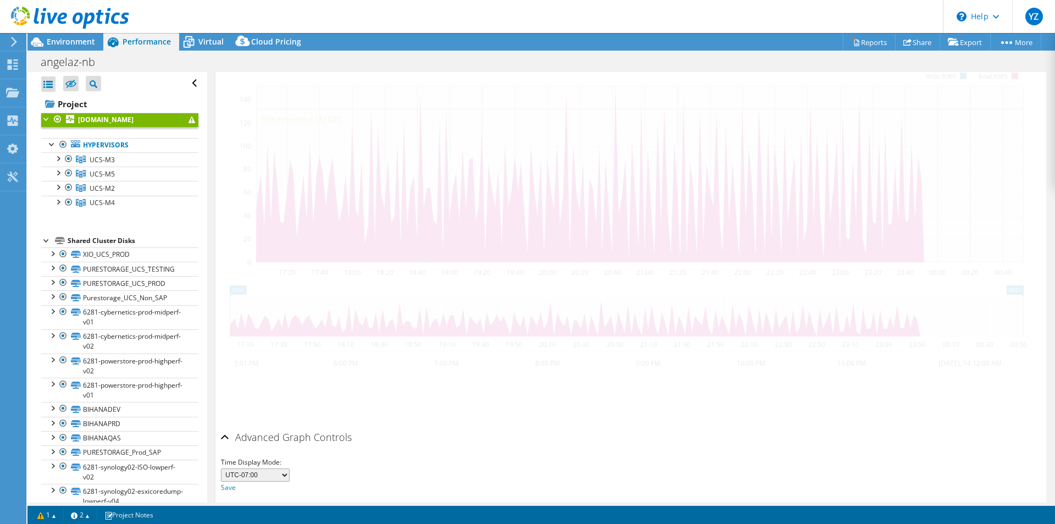
scroll to position [236, 0]
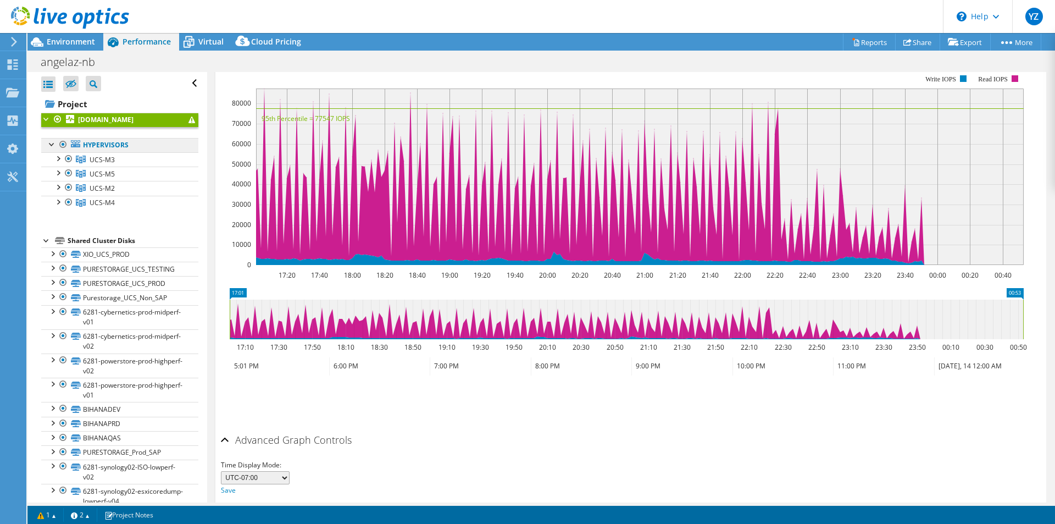
click at [126, 142] on link "Hypervisors" at bounding box center [119, 145] width 157 height 14
click at [118, 146] on link "Hypervisors" at bounding box center [119, 145] width 157 height 14
click at [45, 118] on div at bounding box center [46, 118] width 11 height 11
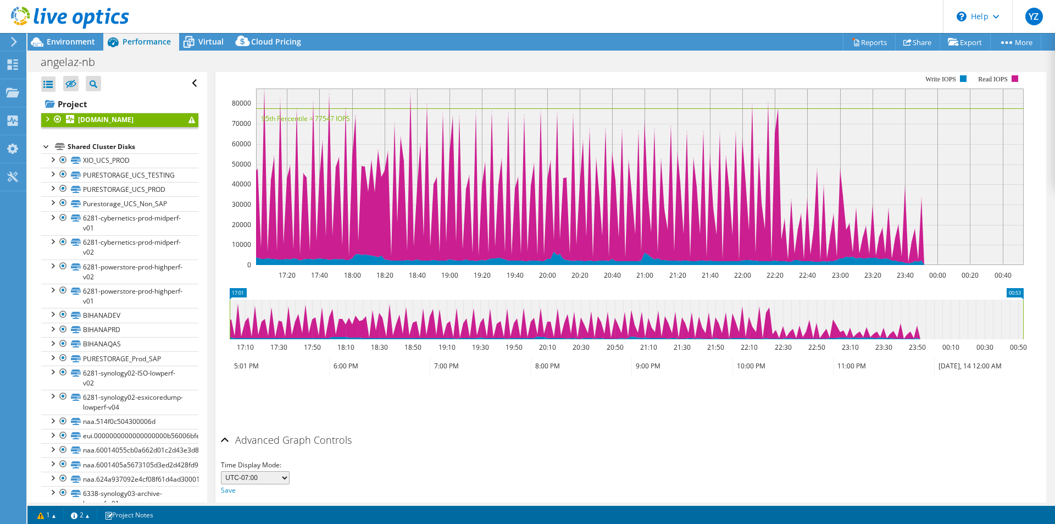
click at [89, 119] on b "[DOMAIN_NAME]" at bounding box center [105, 119] width 55 height 9
click at [45, 118] on div at bounding box center [46, 118] width 11 height 11
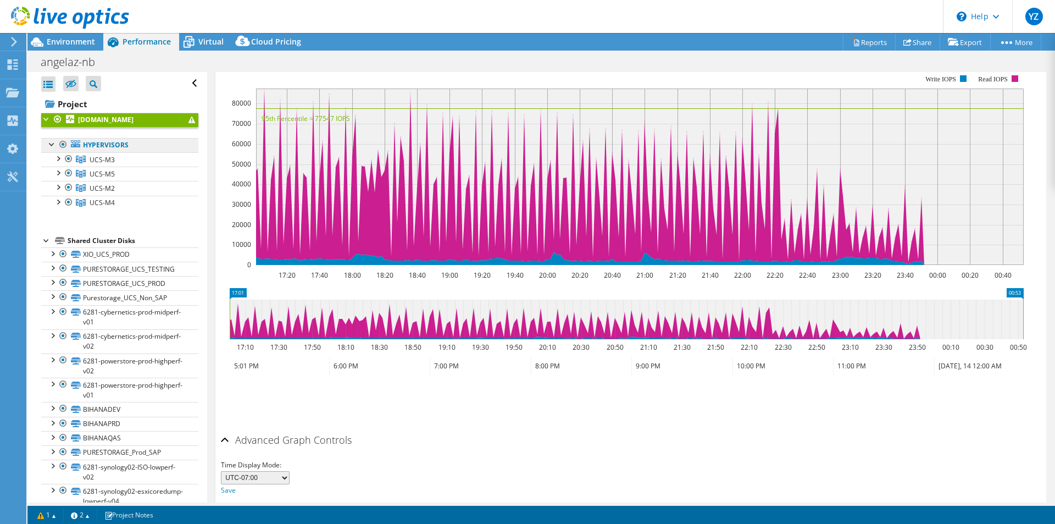
click at [108, 144] on link "Hypervisors" at bounding box center [119, 145] width 157 height 14
click at [86, 161] on link "UCS-M3" at bounding box center [119, 159] width 157 height 14
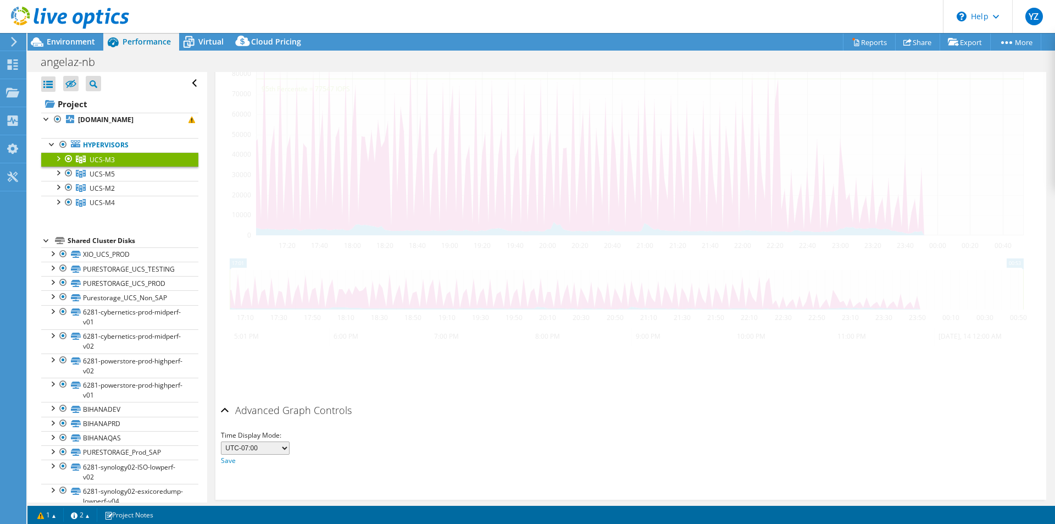
scroll to position [209, 0]
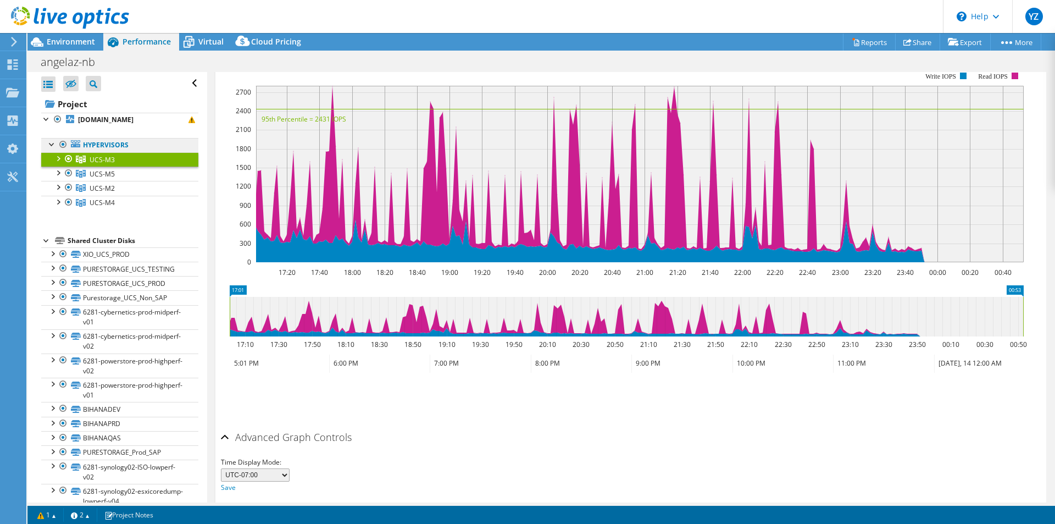
click at [85, 144] on link "Hypervisors" at bounding box center [119, 145] width 157 height 14
click at [84, 118] on b "[DOMAIN_NAME]" at bounding box center [105, 119] width 55 height 9
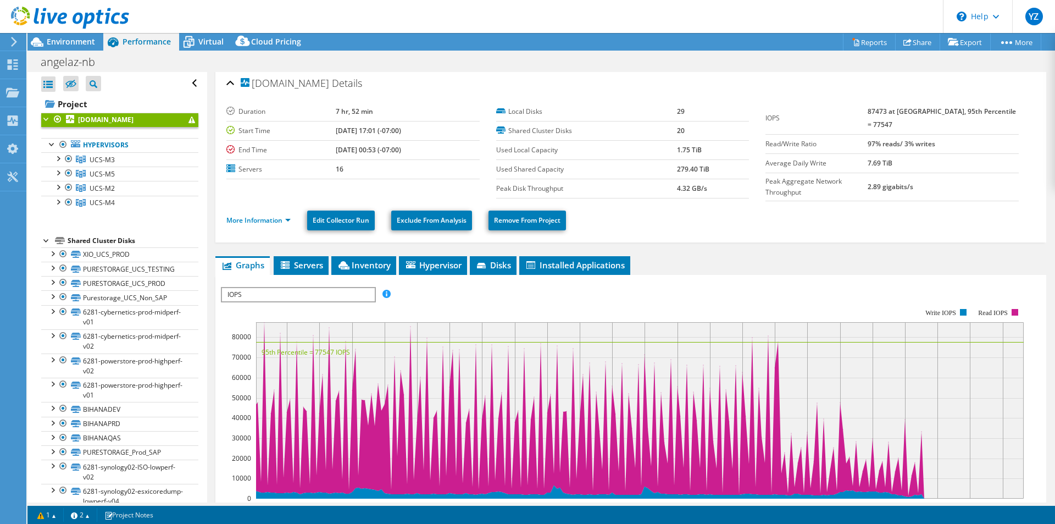
scroll to position [0, 0]
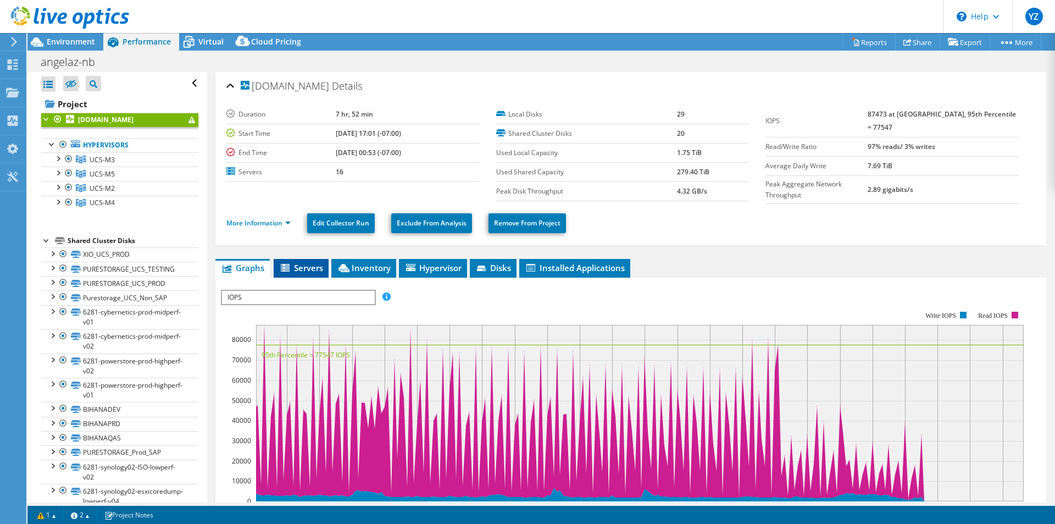
click at [297, 259] on li "Servers" at bounding box center [301, 268] width 55 height 19
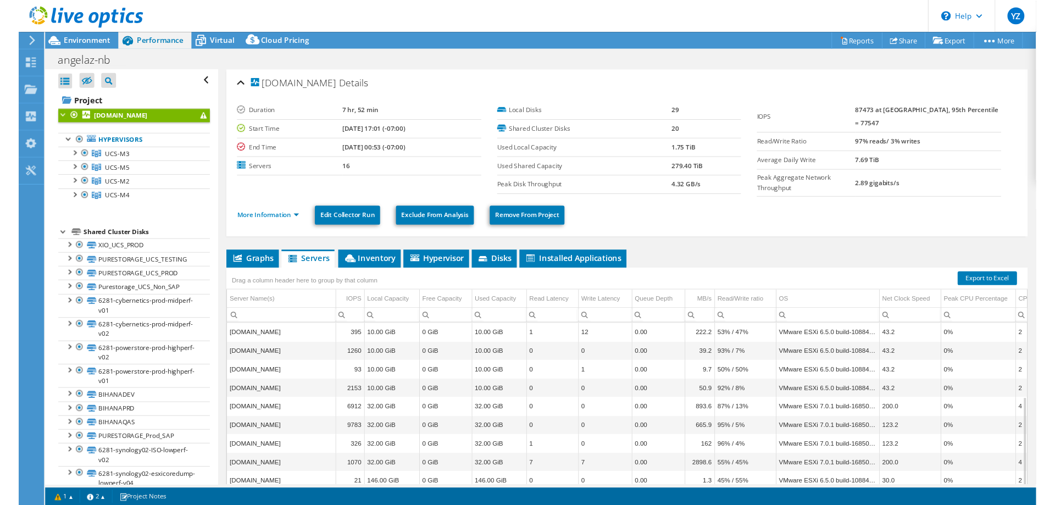
scroll to position [48, 0]
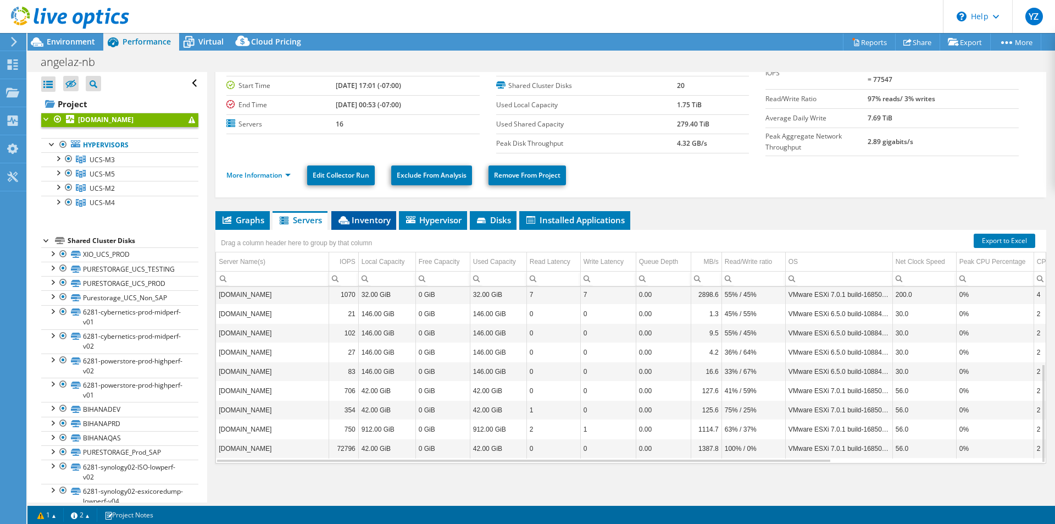
click at [387, 223] on li "Inventory" at bounding box center [363, 220] width 65 height 19
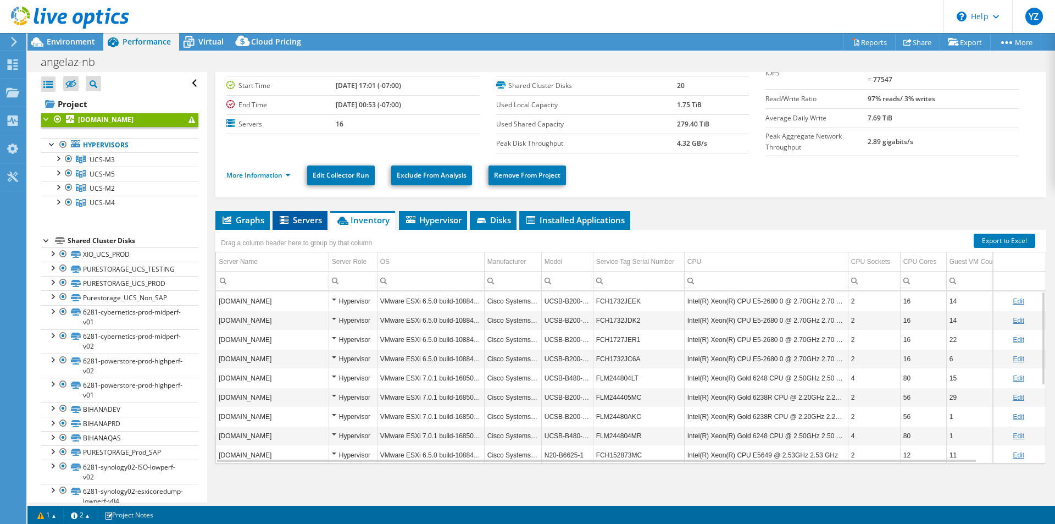
click at [290, 216] on icon at bounding box center [285, 220] width 11 height 9
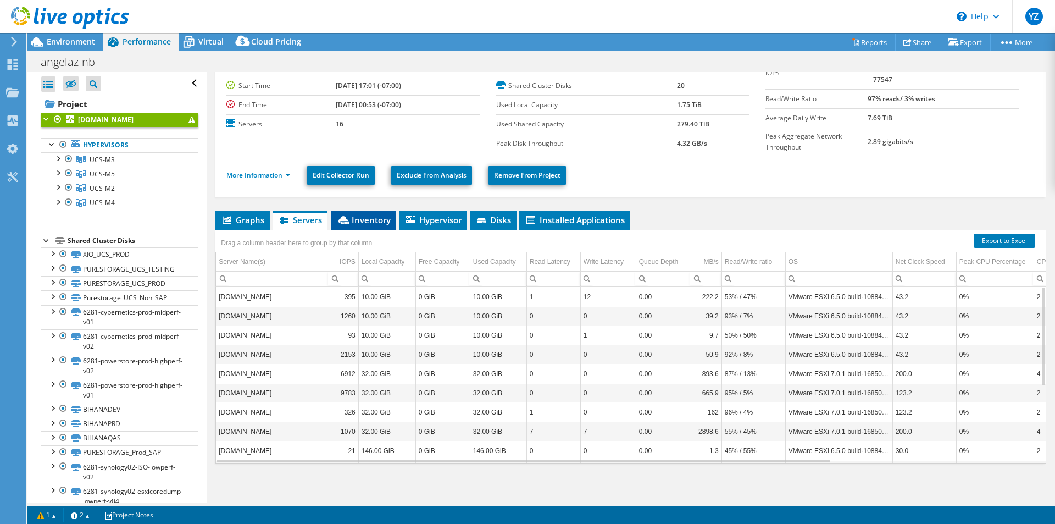
click at [374, 221] on span "Inventory" at bounding box center [364, 219] width 54 height 11
